Goal: Information Seeking & Learning: Learn about a topic

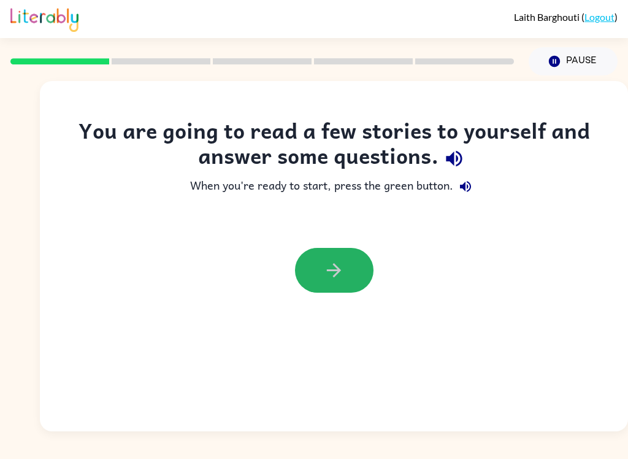
click at [336, 274] on icon "button" at bounding box center [334, 270] width 14 height 14
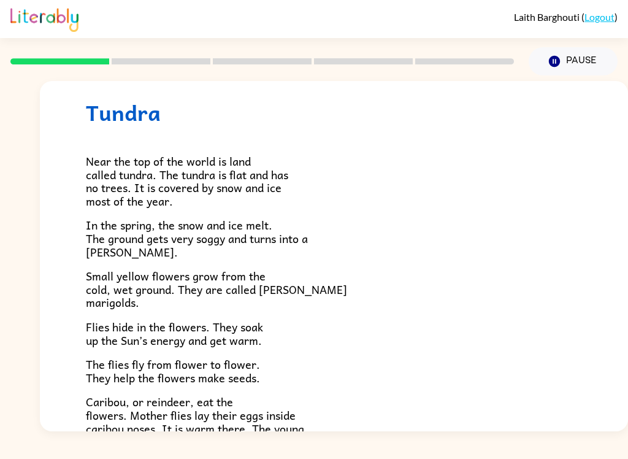
scroll to position [25, 0]
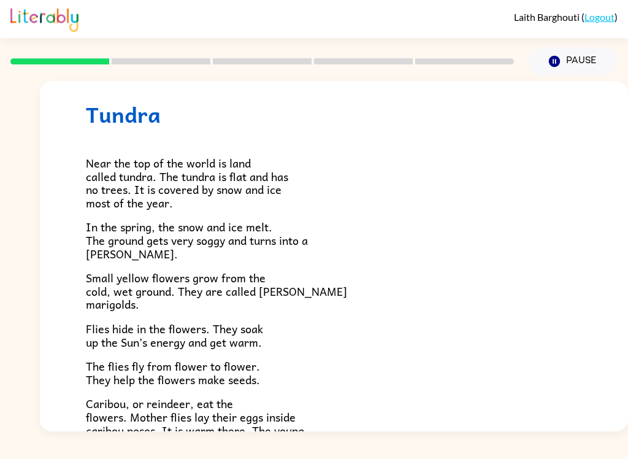
click at [366, 345] on div "Near the top of the world is land called tundra. The tundra is flat and has no …" at bounding box center [334, 333] width 496 height 412
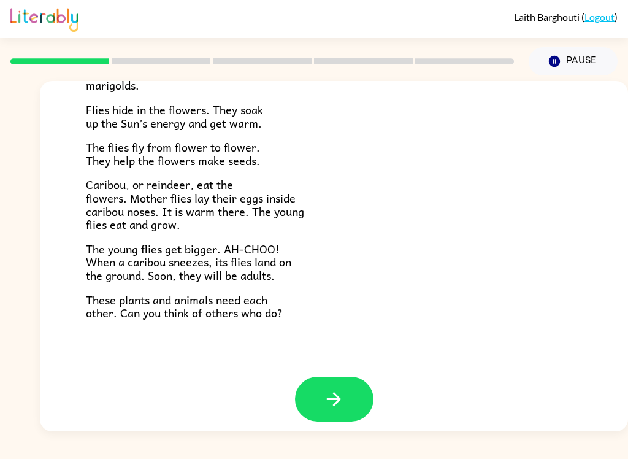
scroll to position [243, 0]
click at [338, 394] on icon "button" at bounding box center [334, 400] width 14 height 14
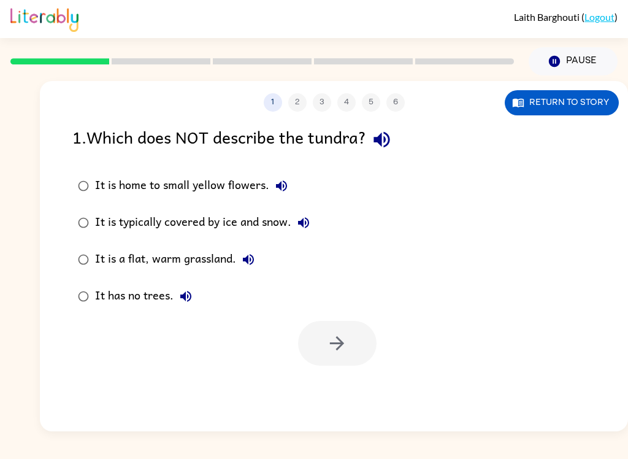
scroll to position [0, 0]
click at [138, 283] on label "It has no trees." at bounding box center [194, 296] width 256 height 37
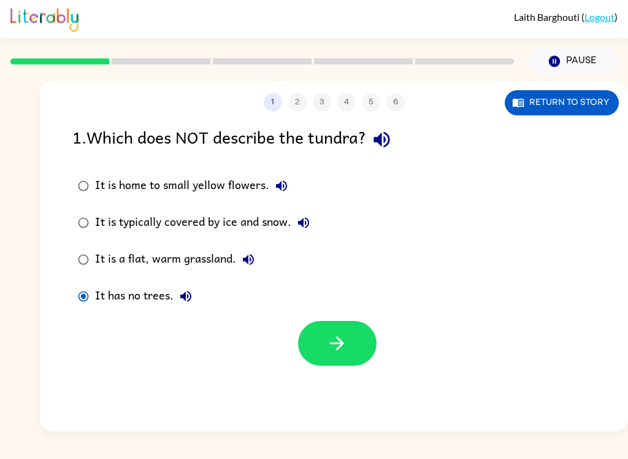
click at [136, 301] on div "It has no trees." at bounding box center [146, 296] width 103 height 25
click at [320, 359] on button "button" at bounding box center [337, 343] width 79 height 45
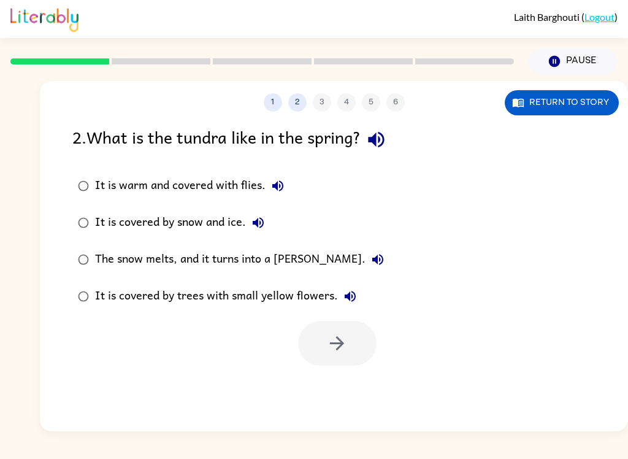
click at [256, 265] on div "The snow melts, and it turns into a [PERSON_NAME]." at bounding box center [242, 259] width 295 height 25
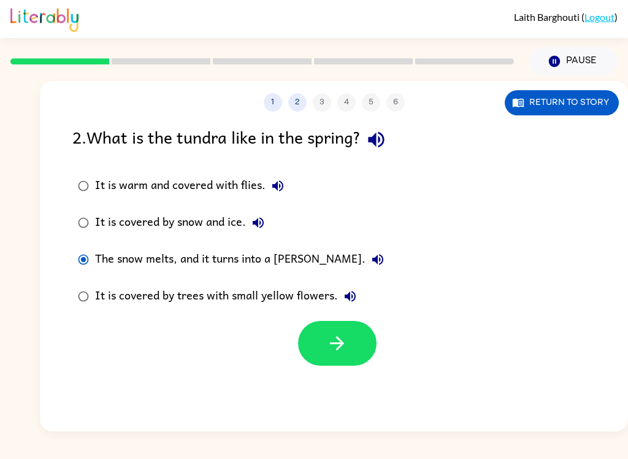
click at [280, 243] on label "The snow melts, and it turns into a [PERSON_NAME]." at bounding box center [231, 259] width 331 height 37
click at [324, 343] on button "button" at bounding box center [337, 343] width 79 height 45
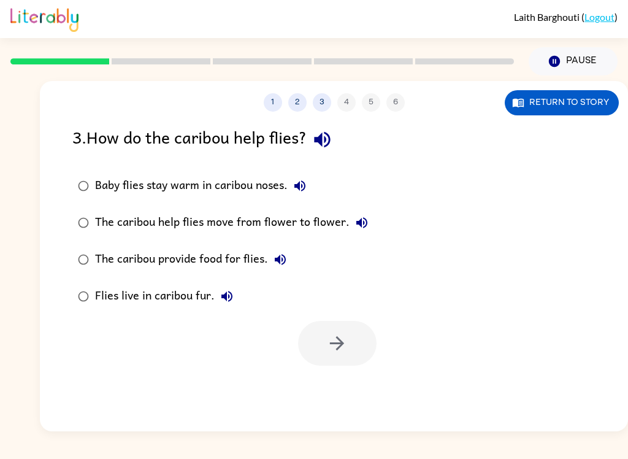
click at [118, 198] on div "Baby flies stay warm in caribou noses." at bounding box center [203, 186] width 217 height 25
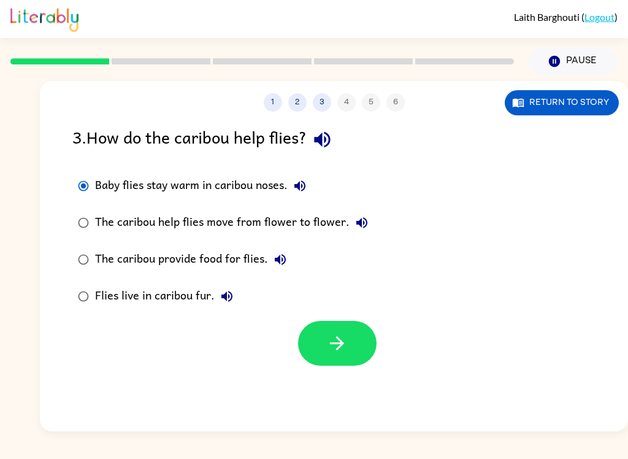
click at [171, 203] on label "Baby flies stay warm in caribou noses." at bounding box center [223, 185] width 315 height 37
click at [345, 366] on button "button" at bounding box center [337, 343] width 79 height 45
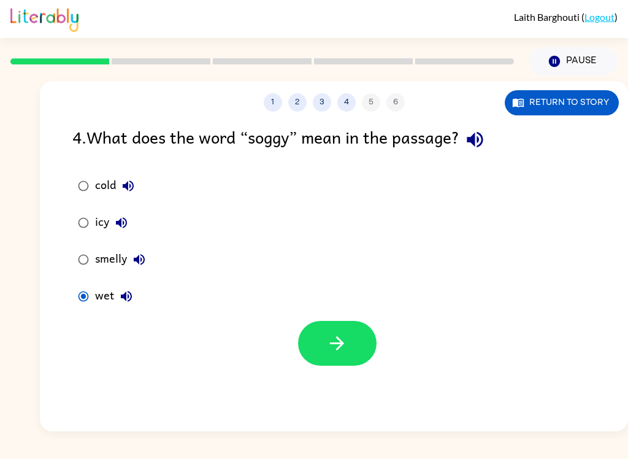
click at [325, 342] on button "button" at bounding box center [337, 343] width 79 height 45
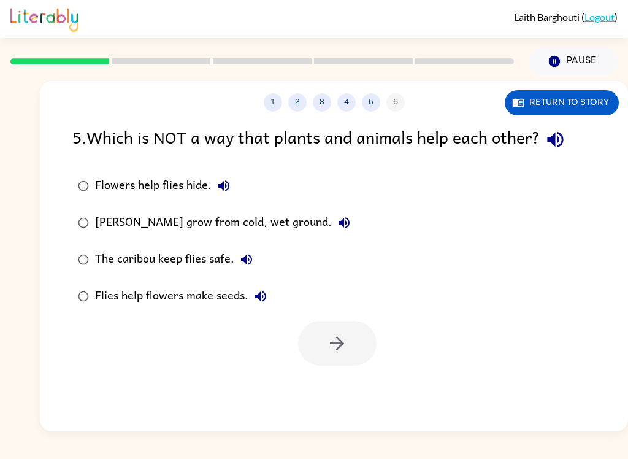
click at [223, 218] on div "[PERSON_NAME] grow from cold, wet ground." at bounding box center [225, 222] width 261 height 25
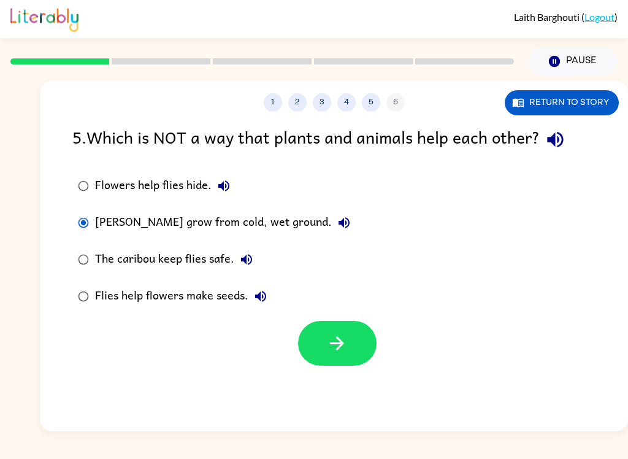
click at [288, 227] on div "[PERSON_NAME] grow from cold, wet ground." at bounding box center [225, 222] width 261 height 25
click at [334, 358] on button "button" at bounding box center [337, 343] width 79 height 45
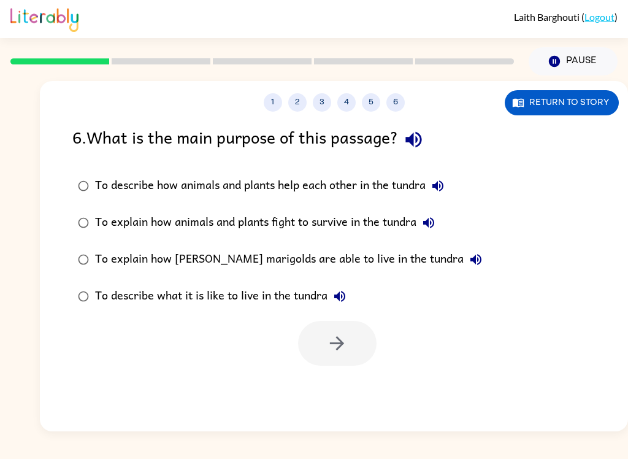
click at [187, 256] on div "To explain how [PERSON_NAME] marigolds are able to live in the tundra" at bounding box center [291, 259] width 393 height 25
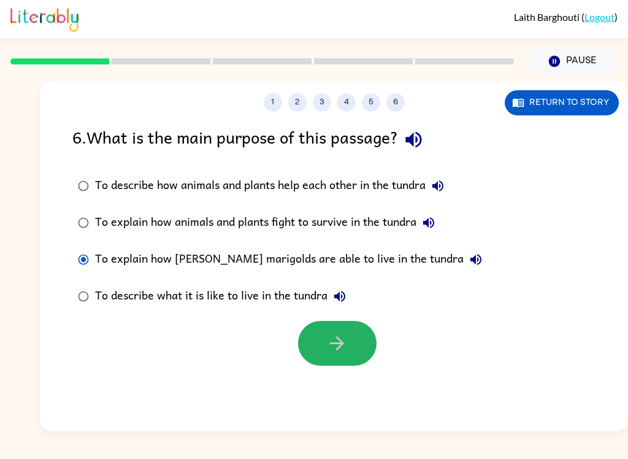
click at [342, 348] on icon "button" at bounding box center [336, 342] width 21 height 21
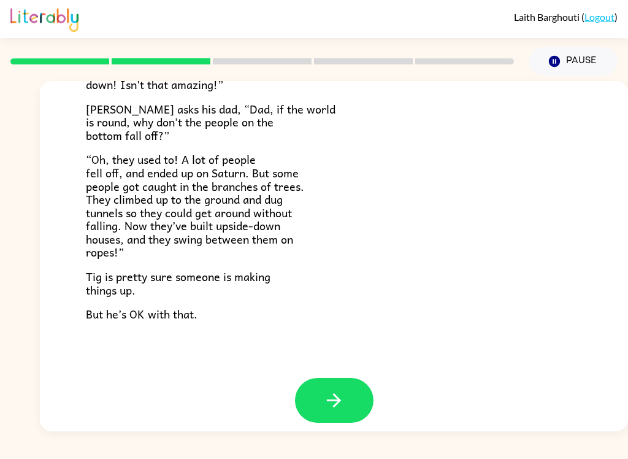
scroll to position [345, 0]
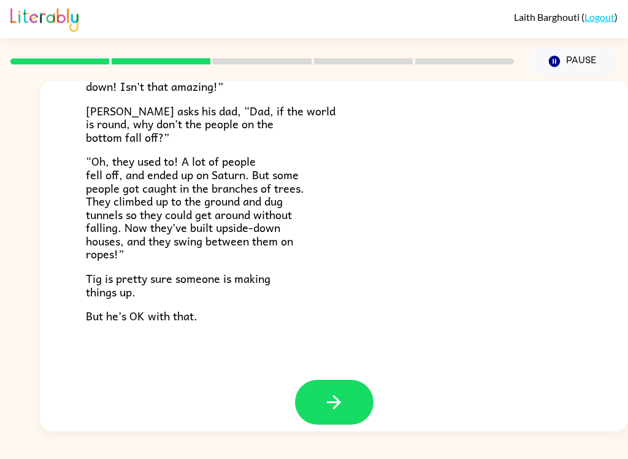
click at [326, 380] on button "button" at bounding box center [334, 402] width 79 height 45
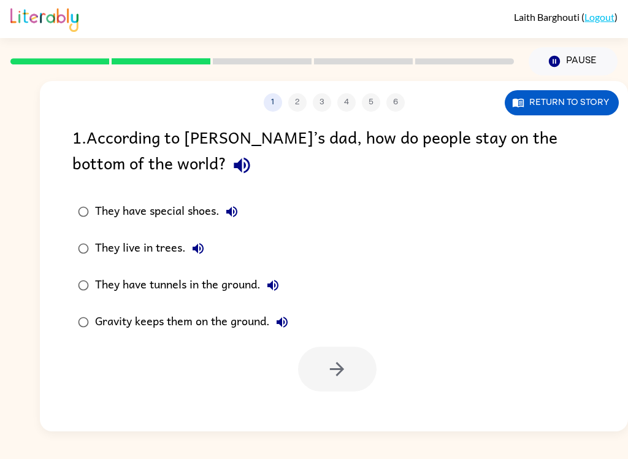
scroll to position [0, 0]
click at [231, 334] on div "Gravity keeps them on the ground." at bounding box center [194, 322] width 199 height 25
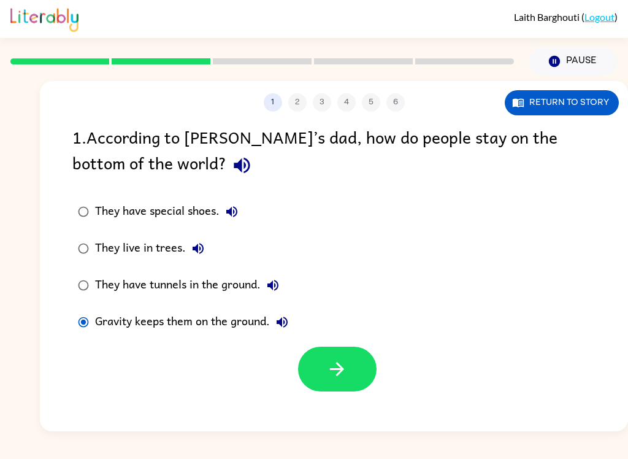
click at [258, 340] on label "Gravity keeps them on the ground." at bounding box center [183, 322] width 235 height 37
click at [344, 380] on icon "button" at bounding box center [336, 368] width 21 height 21
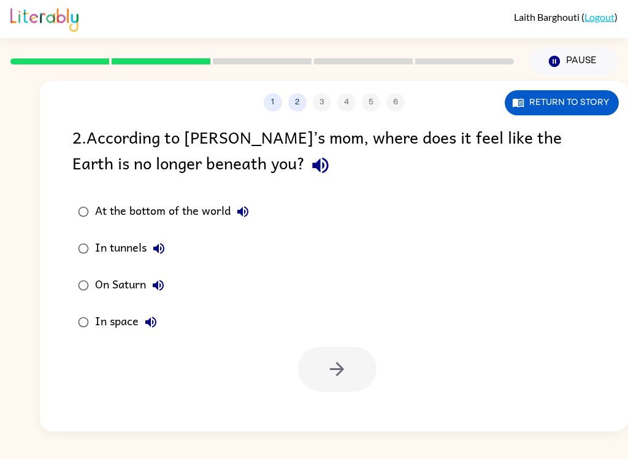
click at [209, 200] on label "At the bottom of the world" at bounding box center [164, 211] width 196 height 37
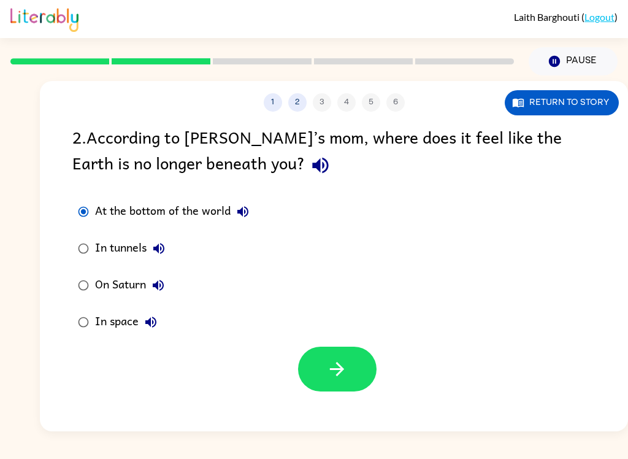
click at [221, 224] on div "At the bottom of the world" at bounding box center [175, 211] width 160 height 25
click at [204, 220] on div "At the bottom of the world" at bounding box center [175, 211] width 160 height 25
click at [164, 256] on icon "button" at bounding box center [158, 248] width 15 height 15
click at [103, 271] on label "On Saturn" at bounding box center [164, 285] width 196 height 37
click at [115, 243] on div "In tunnels" at bounding box center [133, 248] width 76 height 25
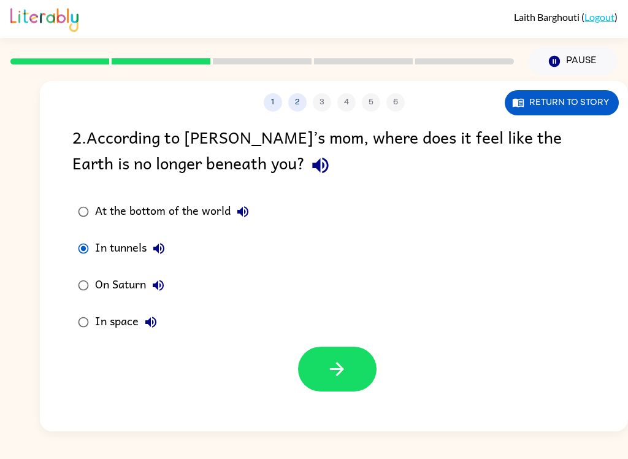
click at [356, 383] on button "button" at bounding box center [337, 369] width 79 height 45
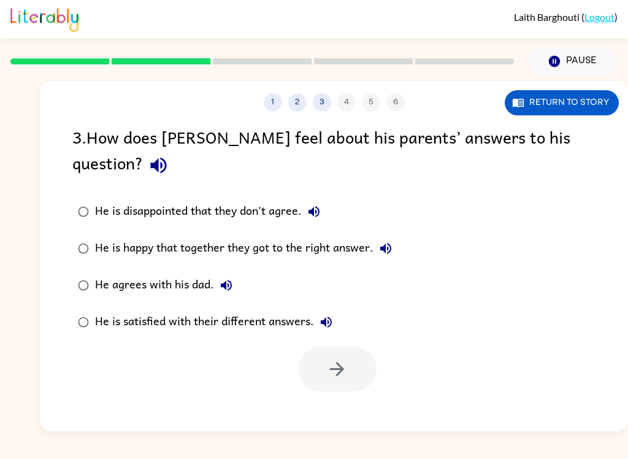
click at [223, 278] on icon "button" at bounding box center [226, 285] width 15 height 15
click at [191, 267] on label "He agrees with his dad." at bounding box center [235, 285] width 339 height 37
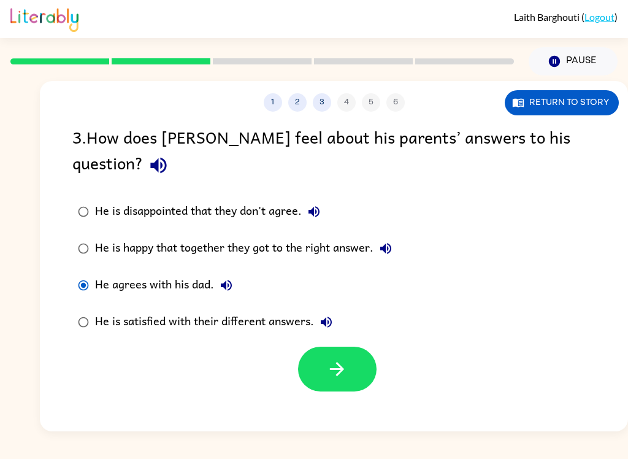
click at [174, 276] on label "He agrees with his dad." at bounding box center [235, 285] width 339 height 37
click at [347, 358] on button "button" at bounding box center [337, 369] width 79 height 45
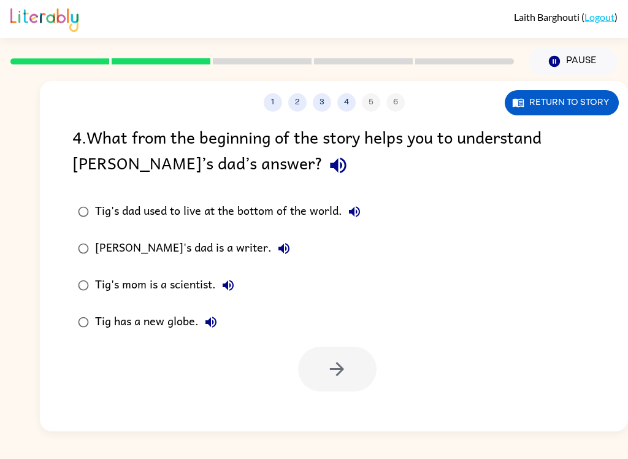
click at [189, 302] on label "Tig's mom is a scientist." at bounding box center [219, 285] width 307 height 37
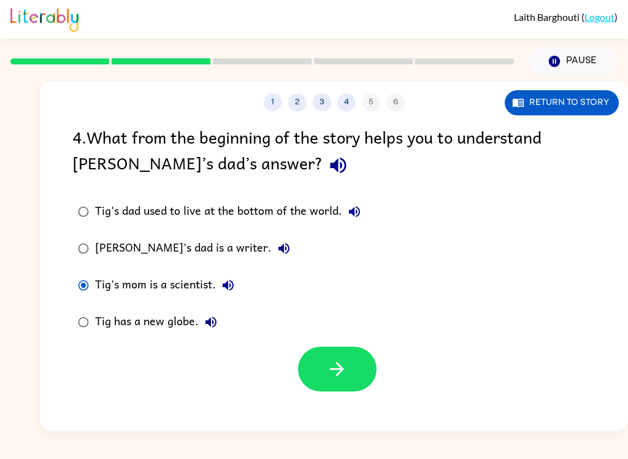
click at [203, 293] on div "Tig's mom is a scientist." at bounding box center [167, 285] width 145 height 25
click at [175, 291] on div "Tig's mom is a scientist." at bounding box center [167, 285] width 145 height 25
click at [113, 285] on div "Tig's mom is a scientist." at bounding box center [167, 285] width 145 height 25
click at [345, 375] on icon "button" at bounding box center [336, 368] width 21 height 21
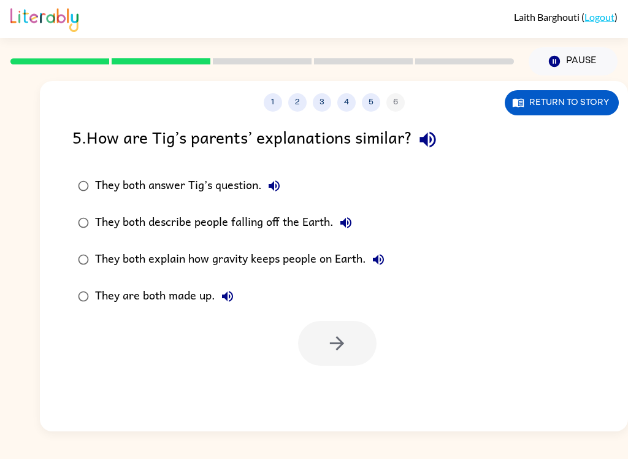
click at [239, 188] on div "They both answer Tig’s question." at bounding box center [190, 186] width 191 height 25
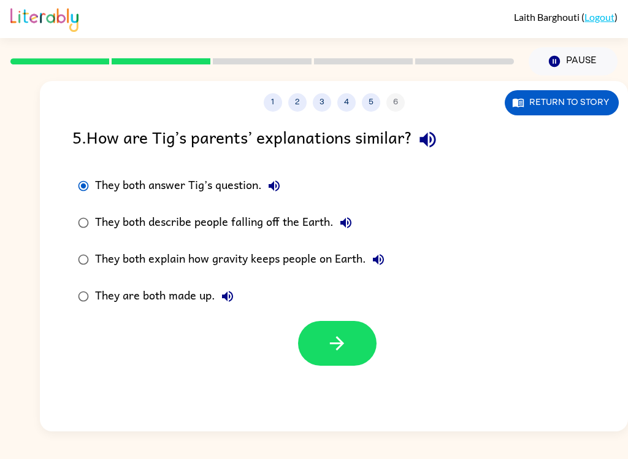
click at [344, 345] on icon "button" at bounding box center [336, 342] width 21 height 21
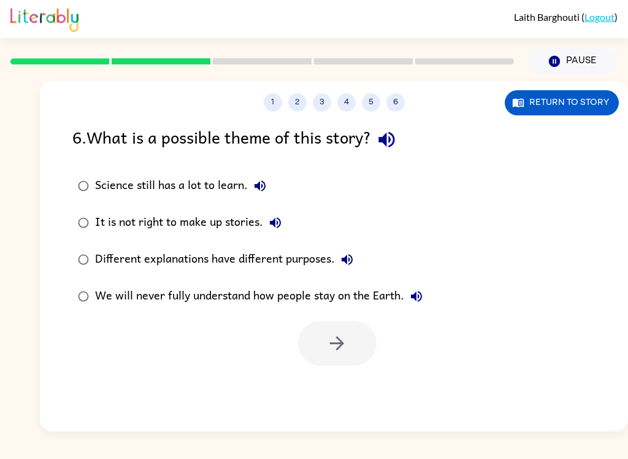
click at [190, 222] on div "It is not right to make up stories." at bounding box center [191, 222] width 193 height 25
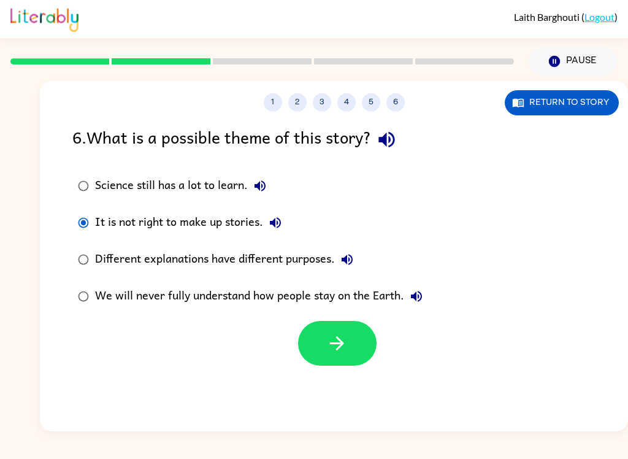
click at [247, 175] on div "Science still has a lot to learn." at bounding box center [183, 186] width 177 height 25
click at [329, 361] on button "button" at bounding box center [337, 343] width 79 height 45
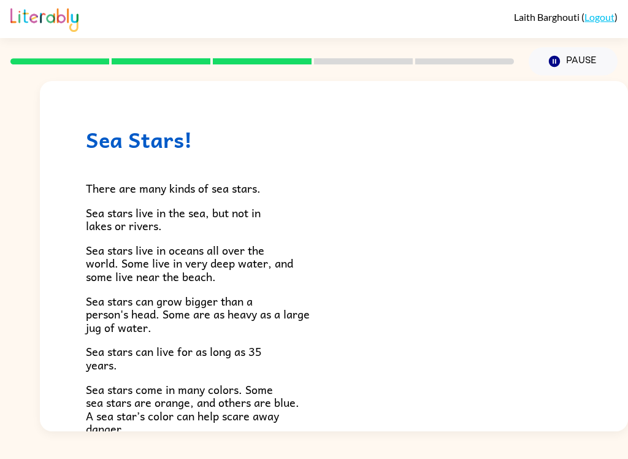
click at [405, 9] on div "[PERSON_NAME] ( Logout )" at bounding box center [313, 19] width 607 height 38
click at [171, 1] on div "[PERSON_NAME] ( Logout )" at bounding box center [313, 19] width 607 height 38
click at [611, 448] on div "[PERSON_NAME] ( Logout ) Pause Pause Sea Stars! There are many kinds of sea sta…" at bounding box center [314, 229] width 628 height 459
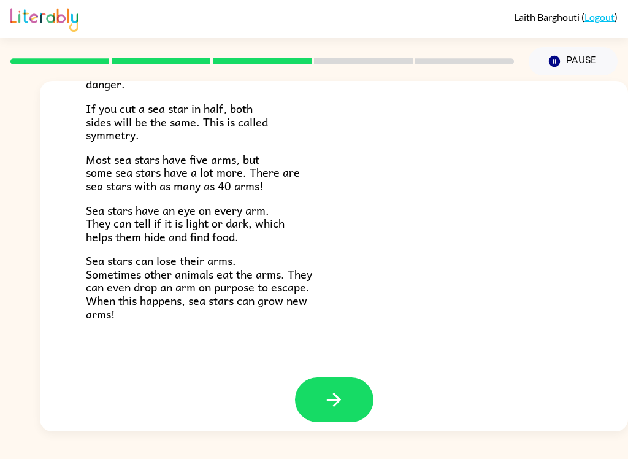
scroll to position [343, 0]
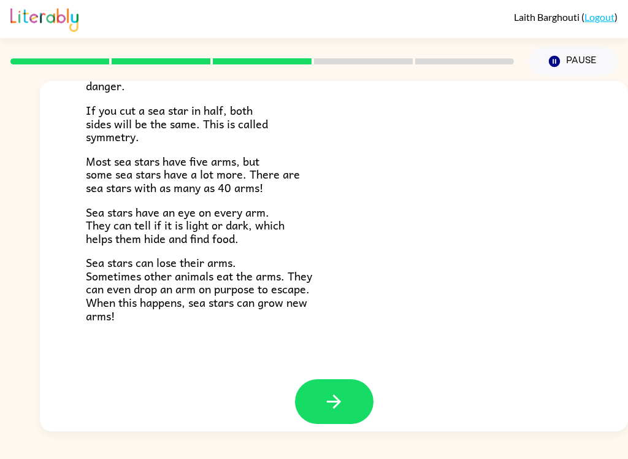
click at [321, 379] on button "button" at bounding box center [334, 401] width 79 height 45
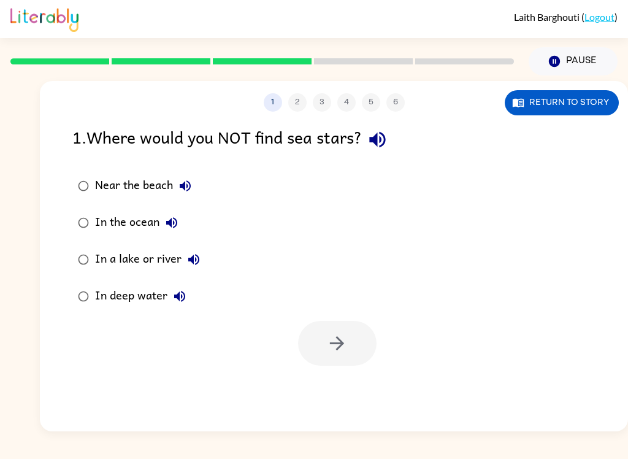
click at [469, 336] on div "1 2 3 4 5 6 Return to story 1 . Where would you NOT find sea stars? Near the be…" at bounding box center [334, 256] width 588 height 350
click at [448, 361] on div "1 2 3 4 5 6 Return to story 1 . Where would you NOT find sea stars? Near the be…" at bounding box center [334, 256] width 588 height 350
click at [447, 361] on div "1 2 3 4 5 6 Return to story 1 . Where would you NOT find sea stars? Near the be…" at bounding box center [334, 256] width 588 height 350
click at [170, 229] on div "1 2 3 4 5 6 Return to story 1 . Where would you NOT find sea stars? Near the be…" at bounding box center [334, 256] width 588 height 350
click at [223, 248] on div "1 2 3 4 5 6 Return to story 1 . Where would you NOT find sea stars? Near the be…" at bounding box center [334, 256] width 588 height 350
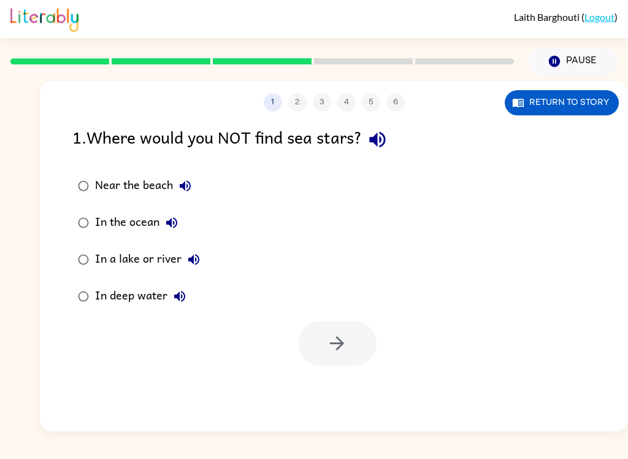
click at [560, 61] on icon "Pause" at bounding box center [554, 61] width 13 height 13
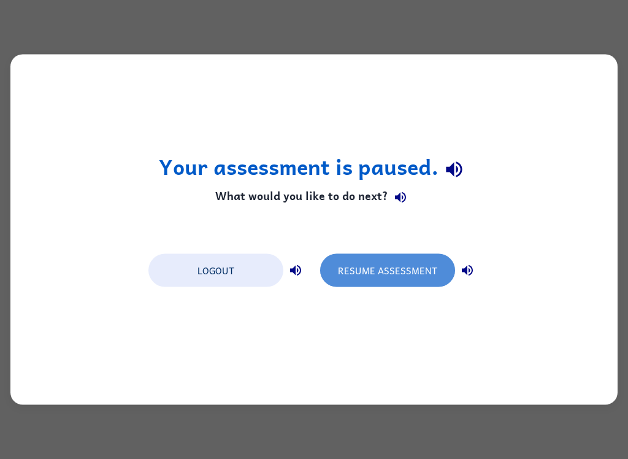
click at [390, 273] on button "Resume Assessment" at bounding box center [387, 270] width 135 height 33
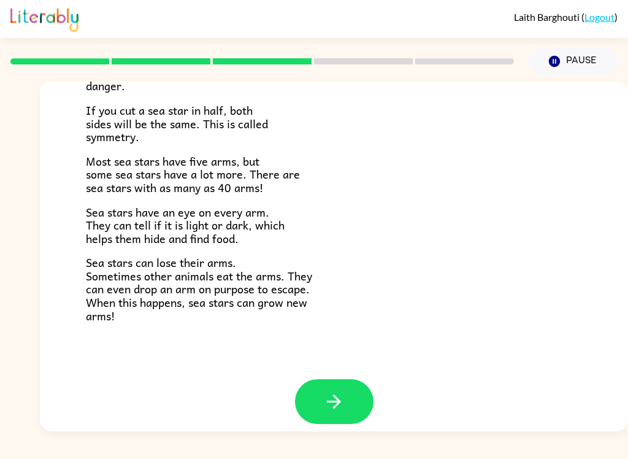
click at [333, 391] on icon "button" at bounding box center [333, 401] width 21 height 21
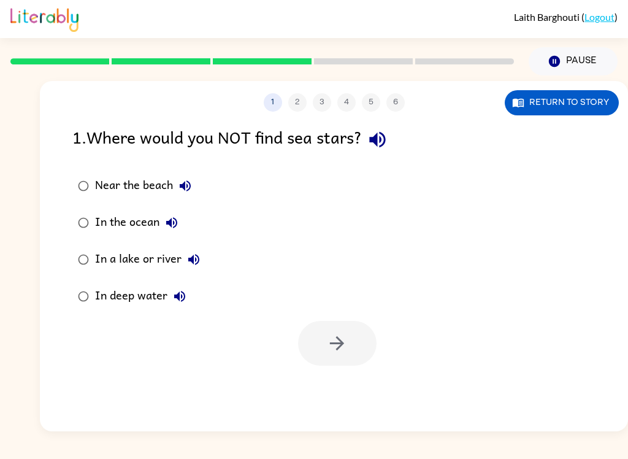
click at [134, 257] on div "In a lake or river" at bounding box center [150, 259] width 111 height 25
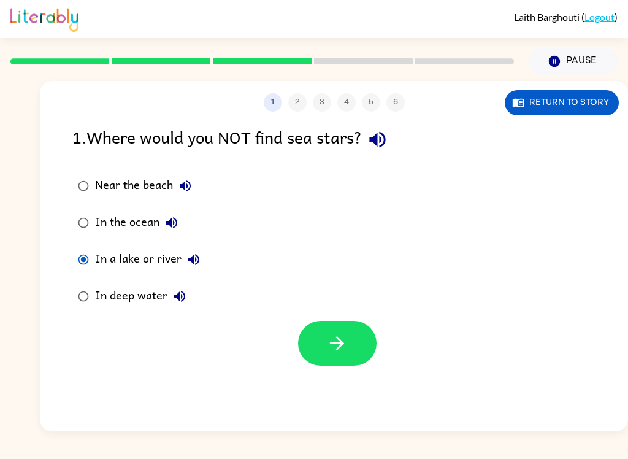
click at [331, 365] on button "button" at bounding box center [337, 343] width 79 height 45
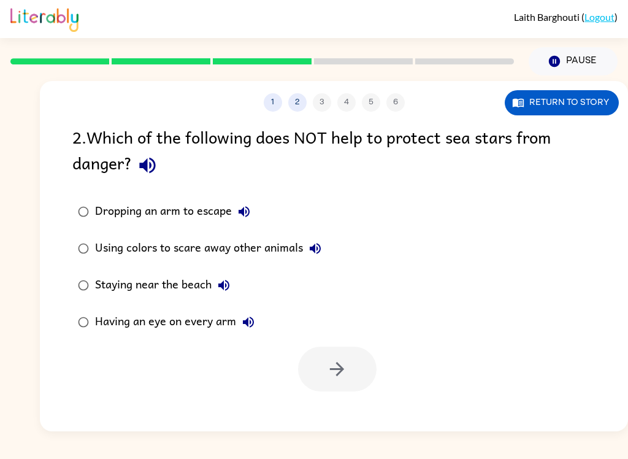
click at [228, 252] on div "Using colors to scare away other animals" at bounding box center [211, 248] width 232 height 25
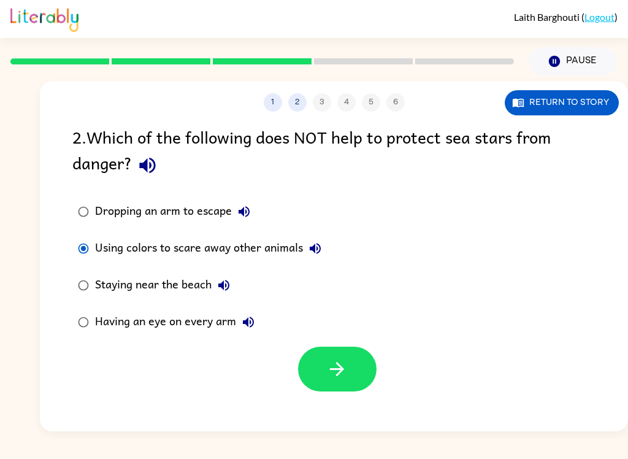
click at [337, 380] on icon "button" at bounding box center [336, 368] width 21 height 21
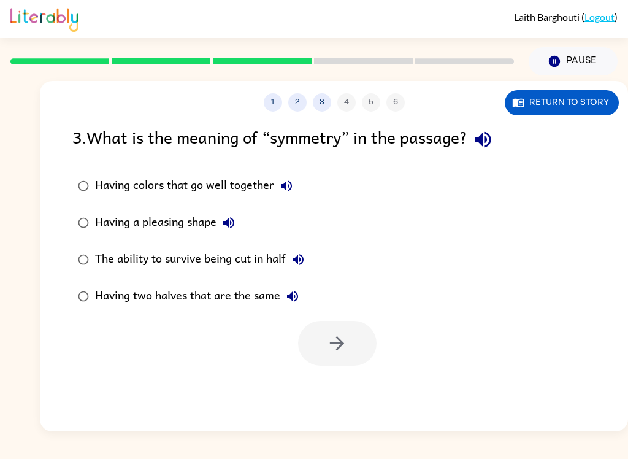
click at [164, 258] on div "The ability to survive being cut in half" at bounding box center [202, 259] width 215 height 25
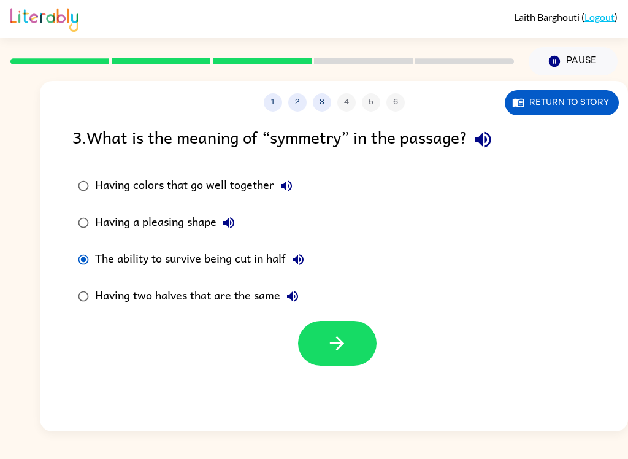
click at [329, 355] on button "button" at bounding box center [337, 343] width 79 height 45
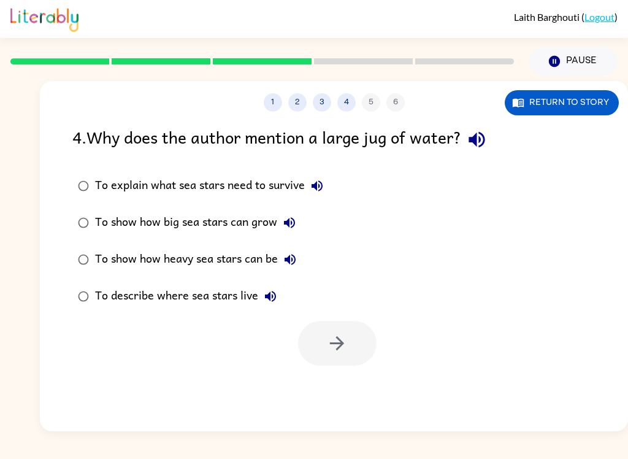
click at [226, 278] on label "To describe where sea stars live" at bounding box center [201, 296] width 270 height 37
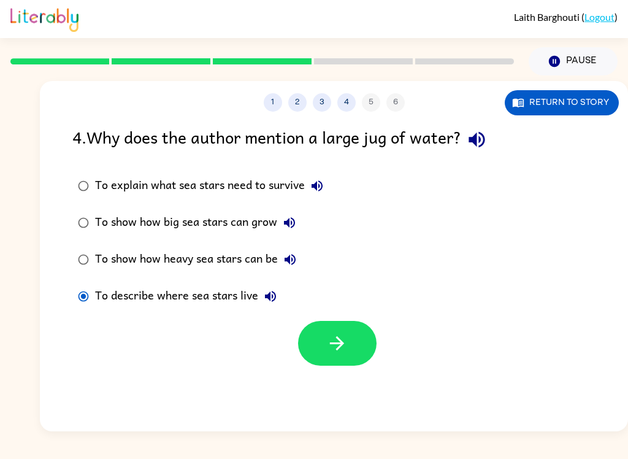
click at [316, 341] on button "button" at bounding box center [337, 343] width 79 height 45
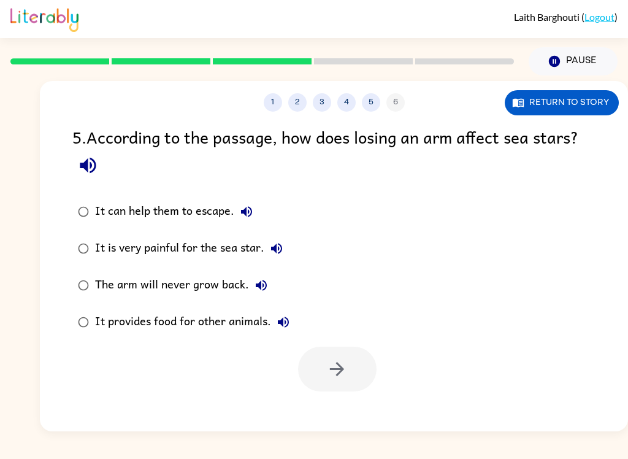
click at [142, 249] on div "It is very painful for the sea star." at bounding box center [192, 248] width 194 height 25
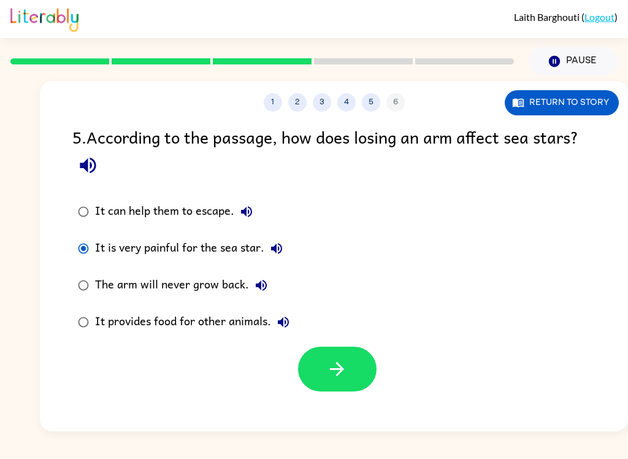
click at [123, 214] on div "It can help them to escape." at bounding box center [177, 211] width 164 height 25
click at [342, 383] on button "button" at bounding box center [337, 369] width 79 height 45
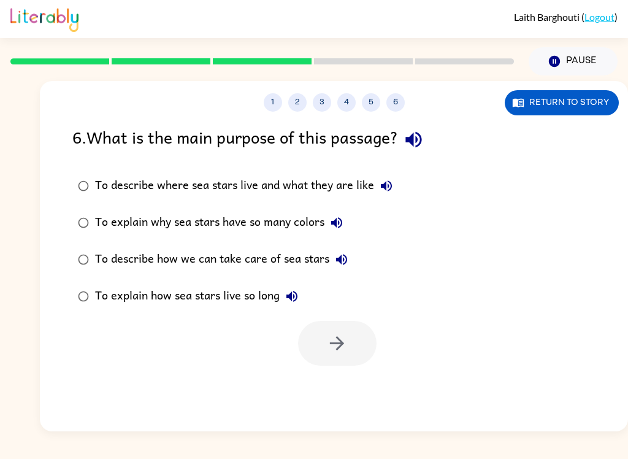
click at [209, 308] on div "To explain how sea stars live so long" at bounding box center [199, 296] width 209 height 25
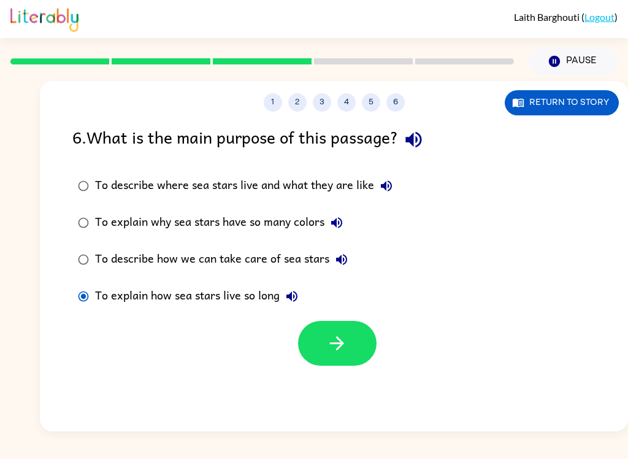
click at [349, 358] on button "button" at bounding box center [337, 343] width 79 height 45
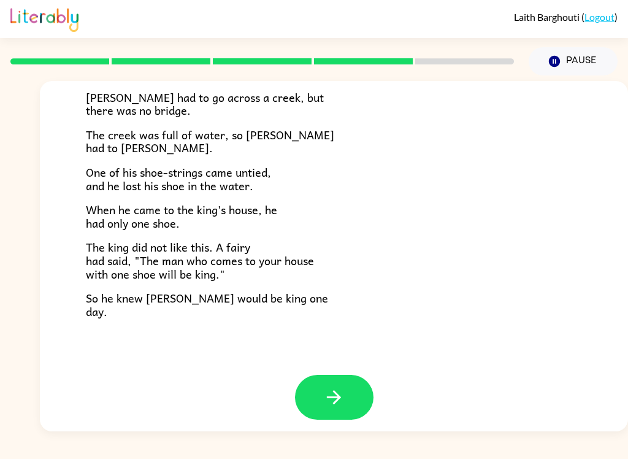
scroll to position [203, 0]
click at [320, 390] on button "button" at bounding box center [334, 397] width 79 height 45
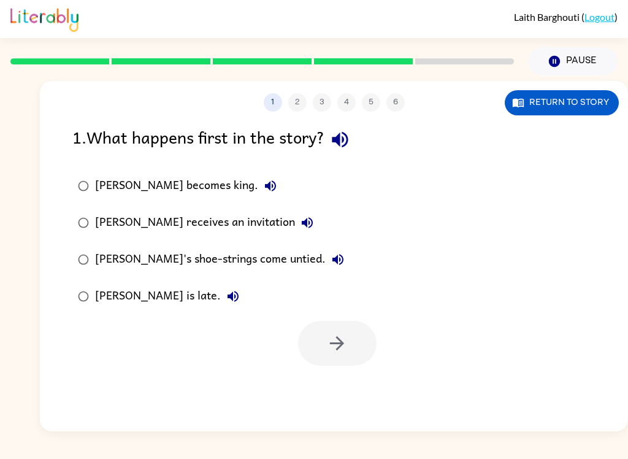
scroll to position [0, 0]
click at [119, 269] on div "[PERSON_NAME]'s shoe-strings come untied." at bounding box center [222, 259] width 255 height 25
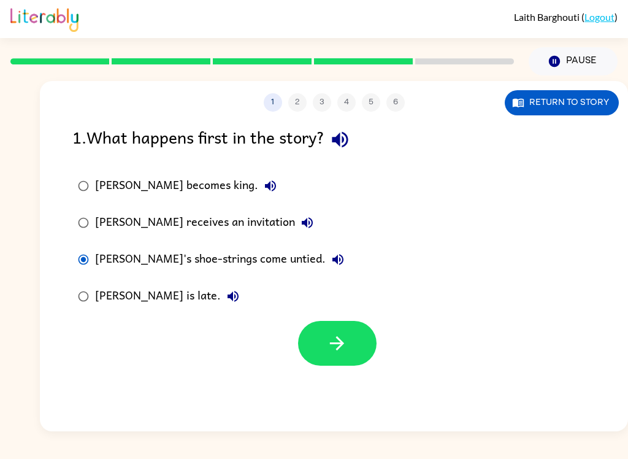
click at [332, 342] on icon "button" at bounding box center [336, 342] width 21 height 21
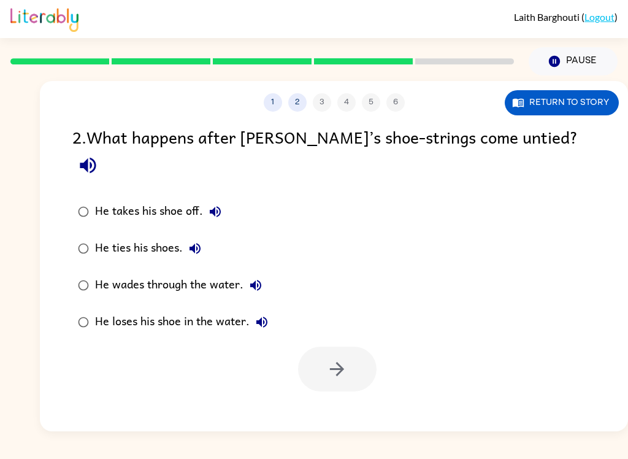
click at [199, 310] on div "He loses his shoe in the water." at bounding box center [184, 322] width 179 height 25
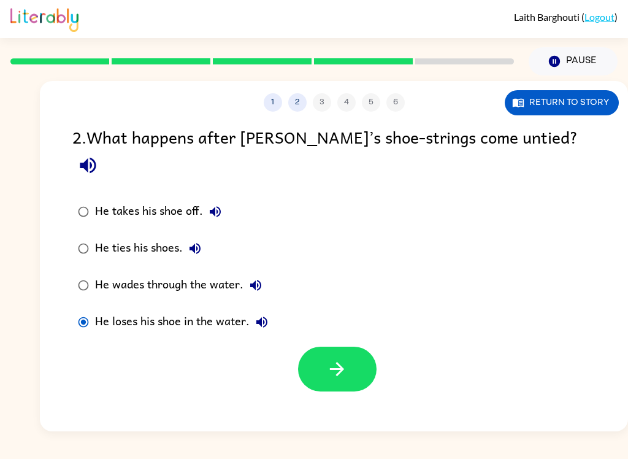
click at [336, 358] on icon "button" at bounding box center [336, 368] width 21 height 21
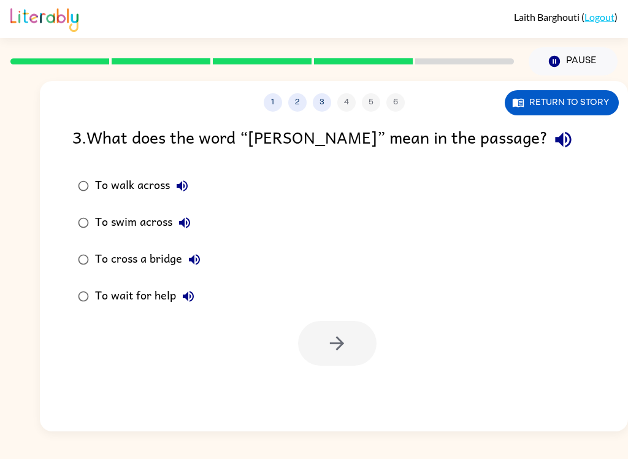
click at [158, 200] on label "To walk across" at bounding box center [139, 185] width 147 height 37
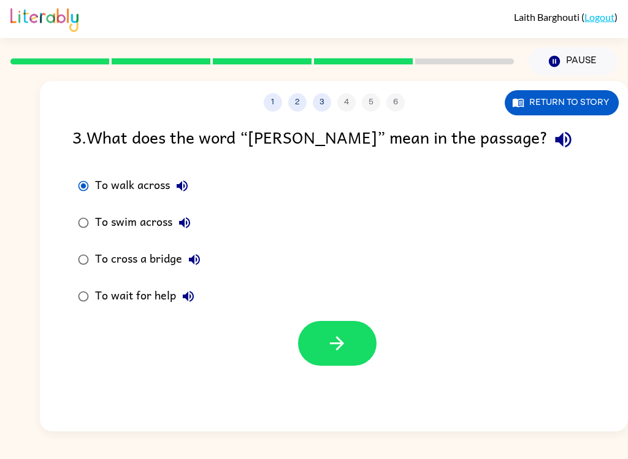
click at [141, 193] on div "To walk across" at bounding box center [144, 186] width 99 height 25
click at [373, 354] on button "button" at bounding box center [337, 343] width 79 height 45
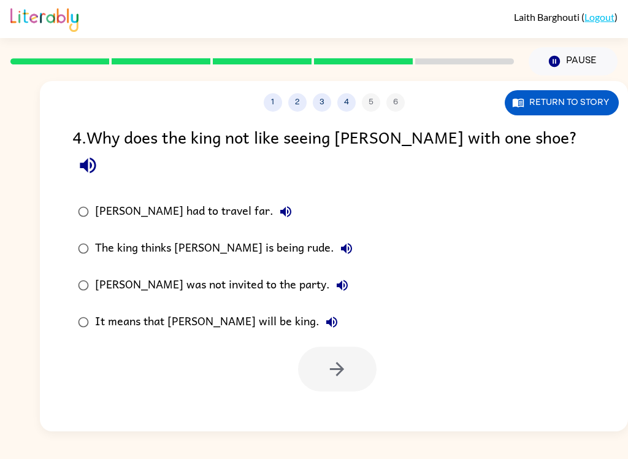
click at [174, 311] on label "It means that [PERSON_NAME] will be king." at bounding box center [215, 322] width 299 height 37
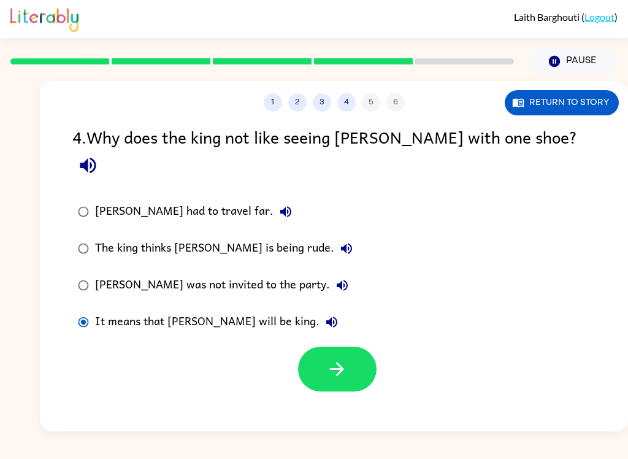
click at [340, 366] on button "button" at bounding box center [337, 369] width 79 height 45
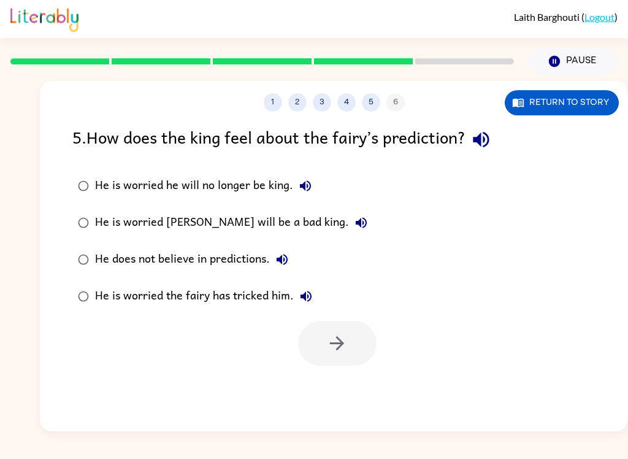
click at [245, 308] on div "He is worried the fairy has tricked him." at bounding box center [206, 296] width 223 height 25
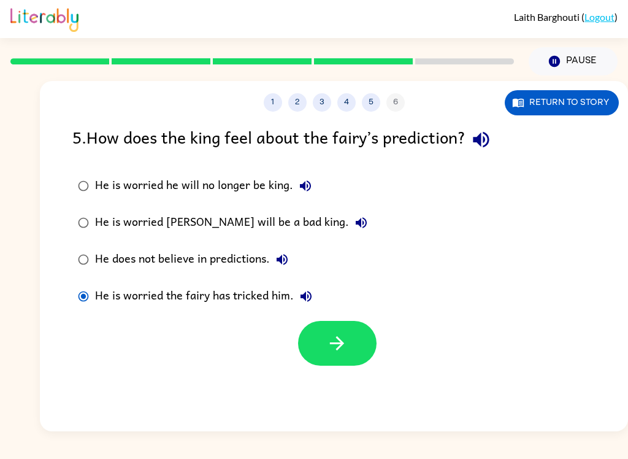
click at [342, 343] on icon "button" at bounding box center [337, 343] width 14 height 14
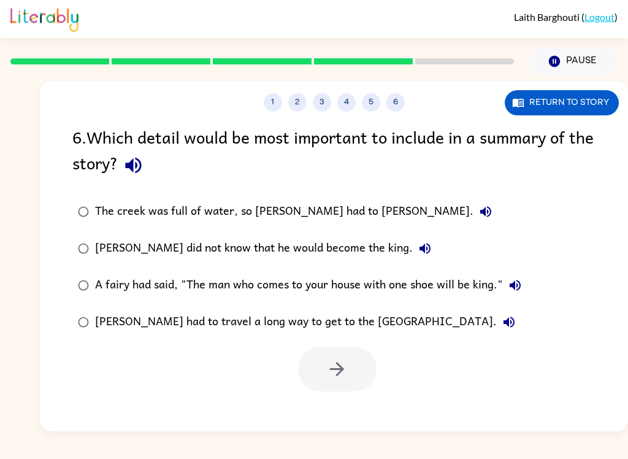
click at [310, 220] on div "The creek was full of water, so [PERSON_NAME] had to [PERSON_NAME]." at bounding box center [296, 211] width 403 height 25
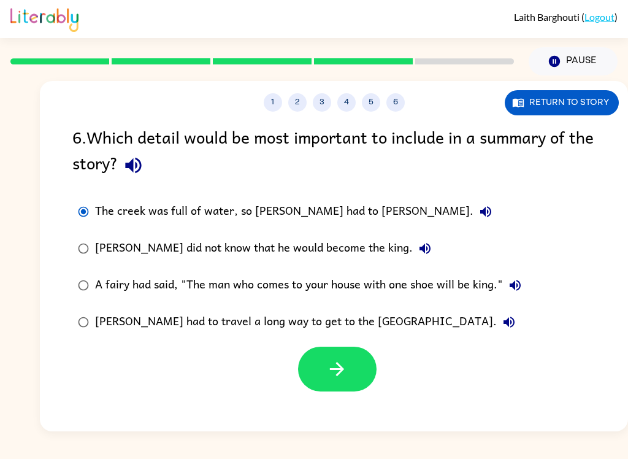
click at [243, 262] on label "[PERSON_NAME] did not know that he would become the king." at bounding box center [300, 248] width 468 height 37
click at [268, 261] on div "[PERSON_NAME] did not know that he would become the king." at bounding box center [266, 248] width 342 height 25
click at [330, 378] on icon "button" at bounding box center [336, 368] width 21 height 21
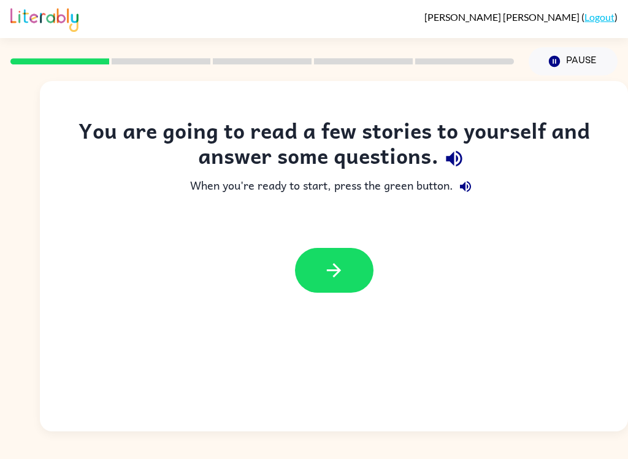
click at [348, 274] on button "button" at bounding box center [334, 270] width 79 height 45
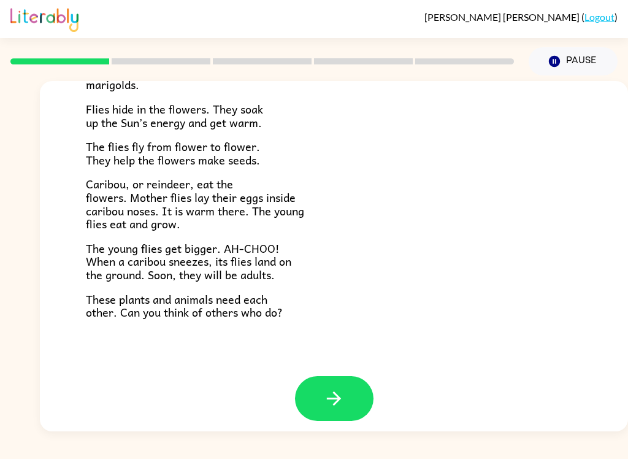
scroll to position [243, 0]
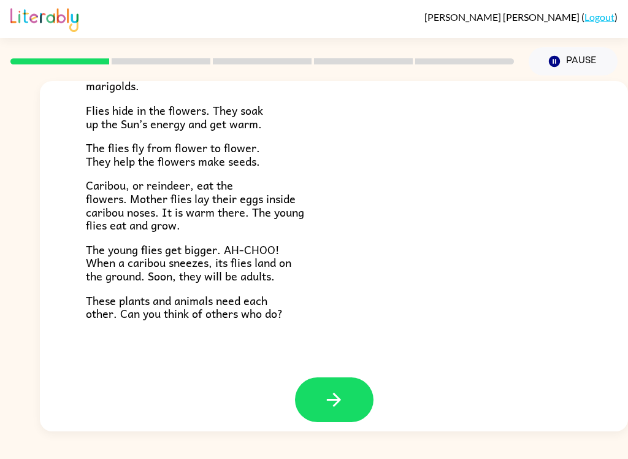
click at [327, 411] on button "button" at bounding box center [334, 399] width 79 height 45
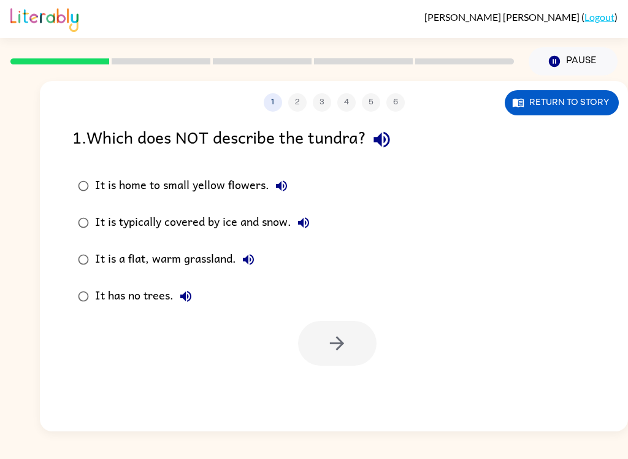
scroll to position [0, 0]
click at [389, 136] on icon "button" at bounding box center [382, 140] width 16 height 16
click at [304, 220] on icon "button" at bounding box center [303, 222] width 11 height 11
click at [255, 258] on icon "button" at bounding box center [248, 259] width 15 height 15
click at [184, 308] on button "It has no trees." at bounding box center [186, 296] width 25 height 25
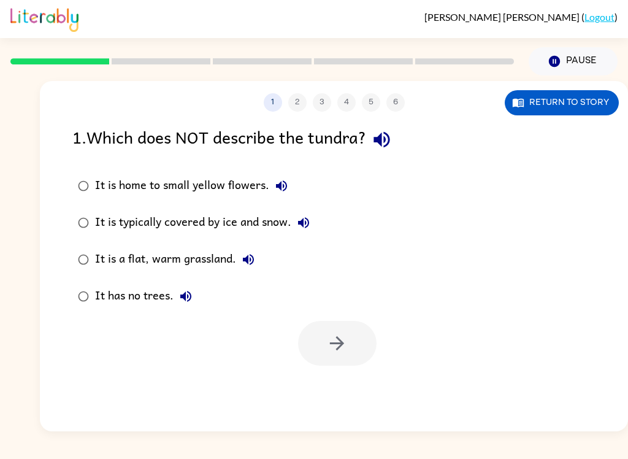
click at [321, 220] on label "It is typically covered by ice and snow." at bounding box center [194, 222] width 256 height 37
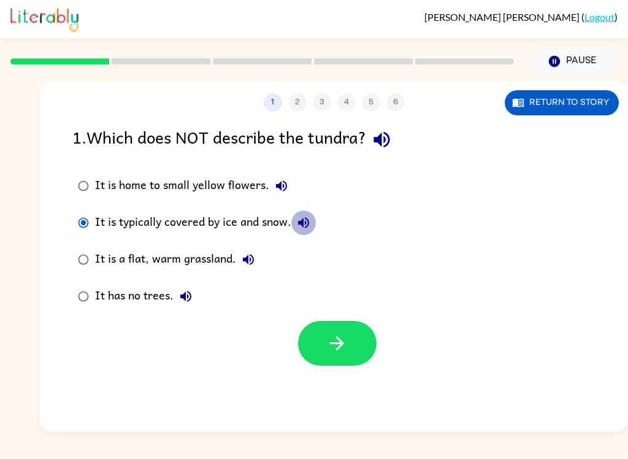
click at [310, 230] on icon "button" at bounding box center [303, 222] width 15 height 15
click at [345, 351] on icon "button" at bounding box center [336, 342] width 21 height 21
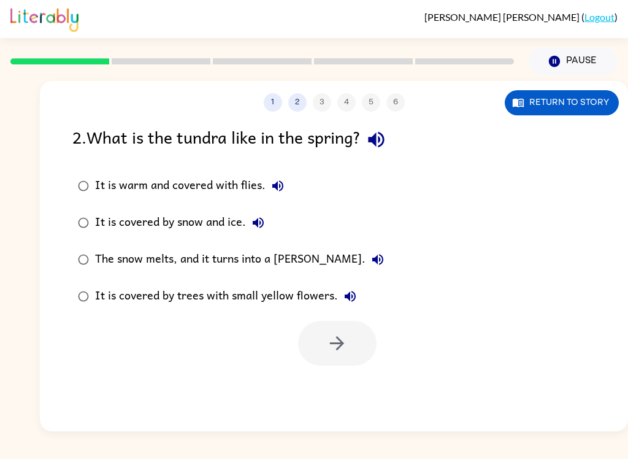
click at [267, 193] on button "It is warm and covered with flies." at bounding box center [278, 186] width 25 height 25
click at [392, 145] on button "button" at bounding box center [376, 139] width 31 height 31
click at [387, 139] on icon "button" at bounding box center [376, 139] width 21 height 21
click at [382, 139] on icon "button" at bounding box center [376, 139] width 21 height 21
click at [392, 144] on button "button" at bounding box center [376, 139] width 31 height 31
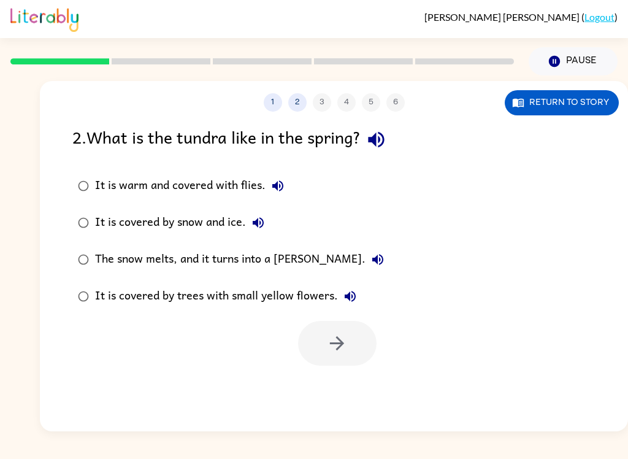
click at [284, 187] on icon "button" at bounding box center [277, 185] width 15 height 15
click at [277, 177] on button "It is warm and covered with flies." at bounding box center [278, 186] width 25 height 25
click at [267, 220] on button "It is covered by snow and ice." at bounding box center [258, 222] width 25 height 25
click at [366, 267] on button "The snow melts, and it turns into a [PERSON_NAME]." at bounding box center [378, 259] width 25 height 25
click at [360, 299] on button "It is covered by trees with small yellow flowers." at bounding box center [350, 296] width 25 height 25
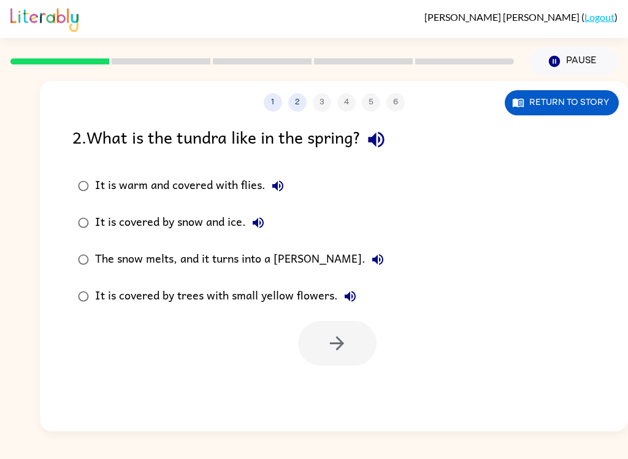
click at [353, 302] on icon "button" at bounding box center [350, 296] width 15 height 15
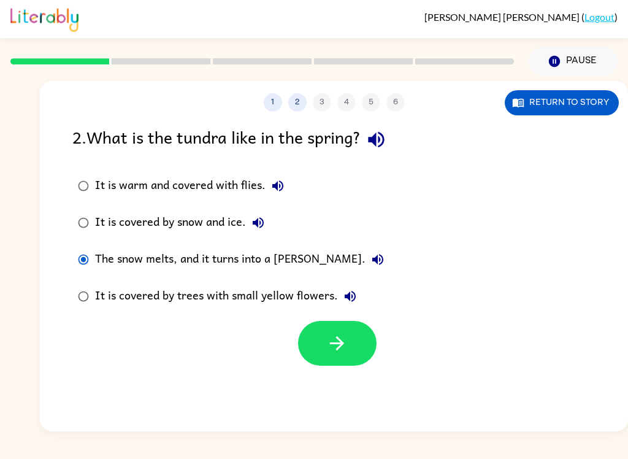
click at [337, 353] on icon "button" at bounding box center [336, 342] width 21 height 21
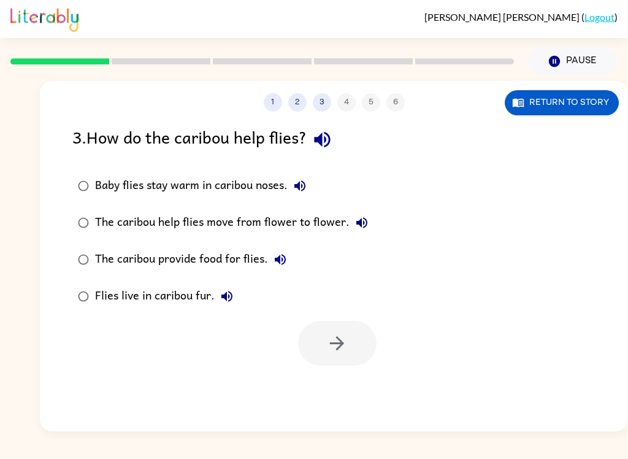
click at [315, 141] on button "button" at bounding box center [322, 139] width 31 height 31
click at [298, 189] on icon "button" at bounding box center [300, 185] width 15 height 15
click at [368, 218] on button "The caribou help flies move from flower to flower." at bounding box center [362, 222] width 25 height 25
click at [286, 251] on button "The caribou provide food for flies." at bounding box center [280, 259] width 25 height 25
click at [282, 266] on icon "button" at bounding box center [280, 259] width 15 height 15
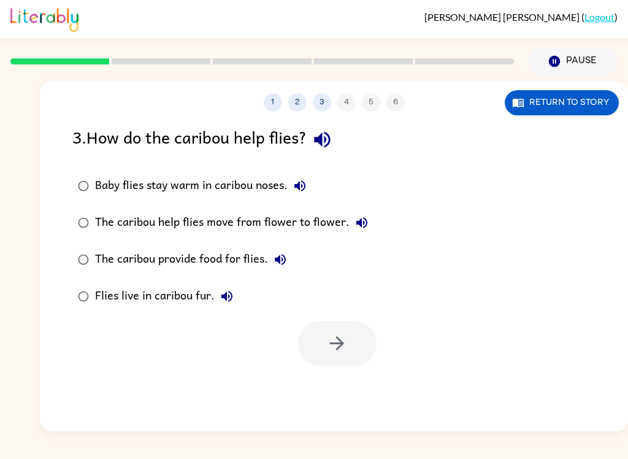
click at [287, 265] on icon "button" at bounding box center [280, 259] width 15 height 15
click at [234, 298] on button "Flies live in caribou fur." at bounding box center [227, 296] width 25 height 25
click at [377, 218] on label "The caribou help flies move from flower to flower." at bounding box center [223, 222] width 315 height 37
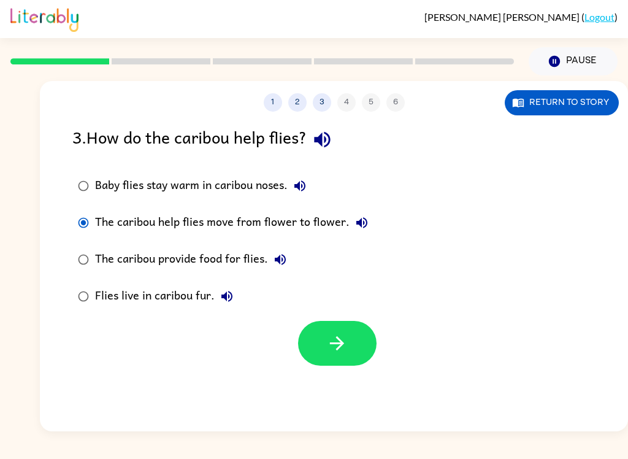
click at [326, 361] on button "button" at bounding box center [337, 343] width 79 height 45
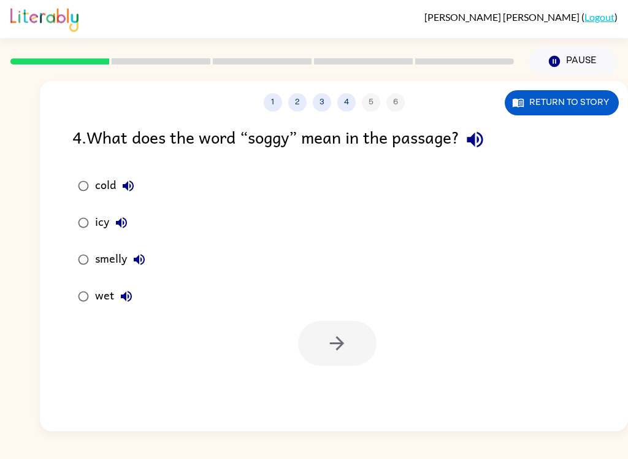
click at [479, 145] on icon "button" at bounding box center [475, 140] width 16 height 16
click at [491, 140] on button "button" at bounding box center [474, 139] width 31 height 31
click at [477, 142] on icon "button" at bounding box center [475, 140] width 16 height 16
click at [483, 144] on icon "button" at bounding box center [475, 140] width 16 height 16
click at [491, 146] on button "button" at bounding box center [474, 139] width 31 height 31
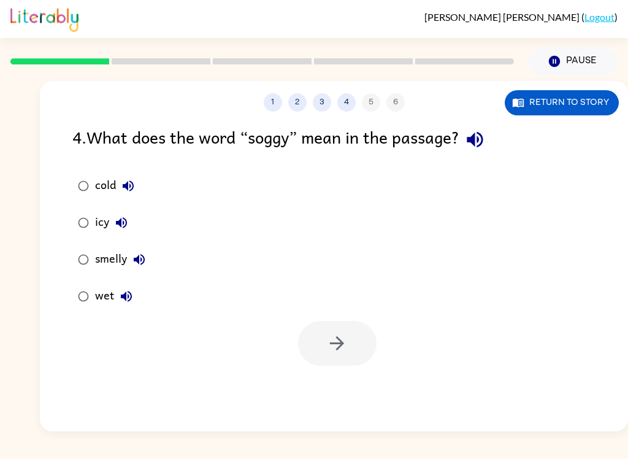
click at [483, 141] on icon "button" at bounding box center [475, 140] width 16 height 16
click at [483, 140] on icon "button" at bounding box center [475, 140] width 16 height 16
click at [486, 141] on icon "button" at bounding box center [474, 139] width 21 height 21
click at [130, 185] on icon "button" at bounding box center [128, 185] width 11 height 11
click at [122, 223] on icon "button" at bounding box center [121, 222] width 15 height 15
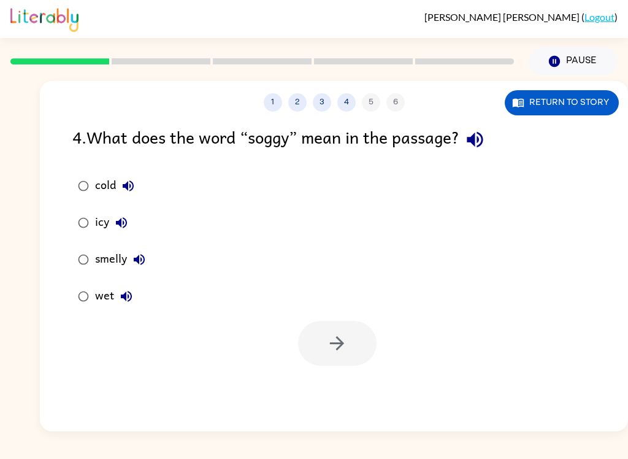
click at [146, 266] on icon "button" at bounding box center [139, 259] width 15 height 15
click at [131, 297] on icon "button" at bounding box center [126, 296] width 11 height 11
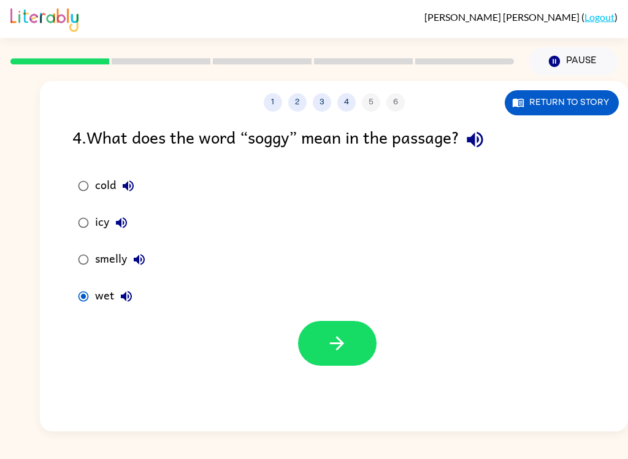
click at [324, 331] on button "button" at bounding box center [337, 343] width 79 height 45
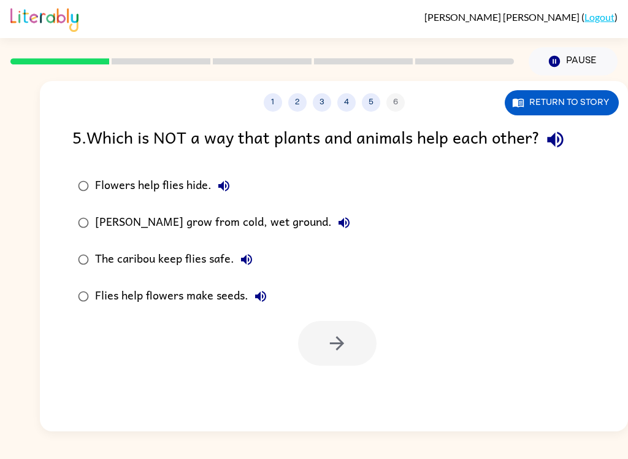
click at [222, 187] on icon "button" at bounding box center [223, 185] width 11 height 11
click at [571, 131] on button "button" at bounding box center [555, 139] width 31 height 31
click at [229, 186] on icon "button" at bounding box center [223, 185] width 11 height 11
click at [226, 177] on button "Flowers help flies hide." at bounding box center [224, 186] width 25 height 25
click at [337, 228] on icon "button" at bounding box center [344, 222] width 15 height 15
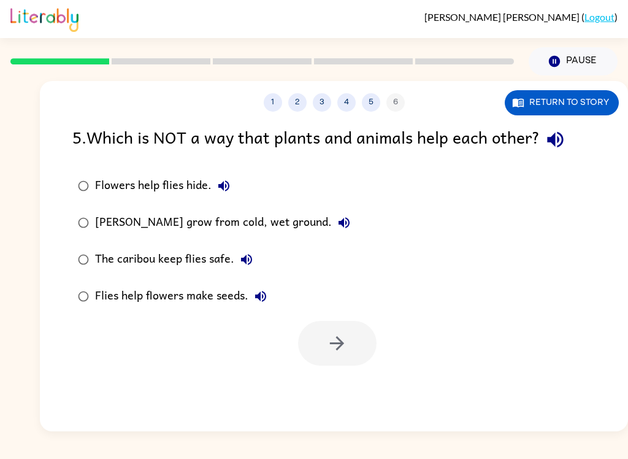
click at [250, 260] on icon "button" at bounding box center [246, 259] width 15 height 15
click at [259, 302] on icon "button" at bounding box center [260, 296] width 15 height 15
click at [250, 225] on div "[PERSON_NAME] grow from cold, wet ground." at bounding box center [225, 222] width 261 height 25
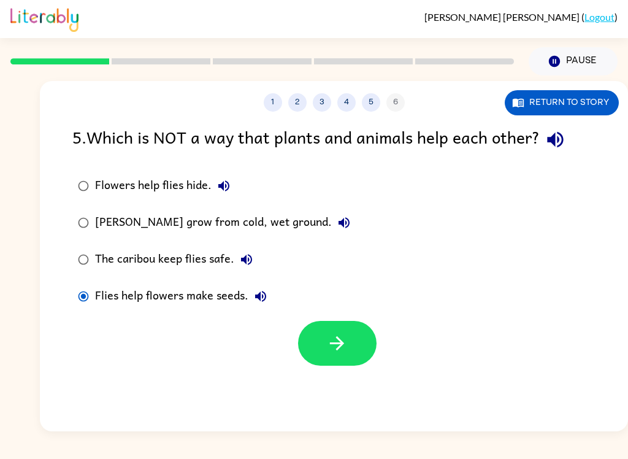
click at [317, 355] on button "button" at bounding box center [337, 343] width 79 height 45
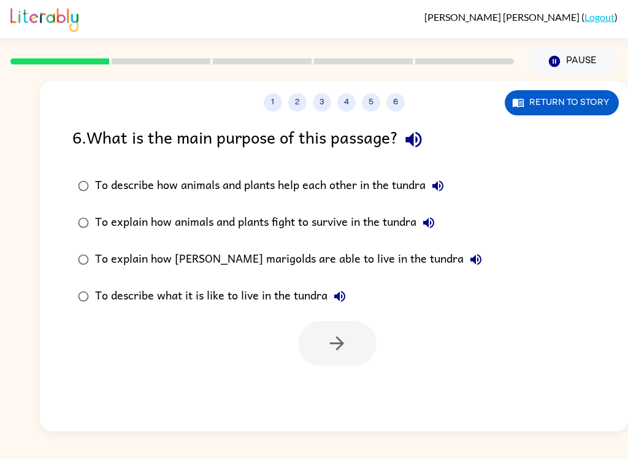
click at [434, 129] on div "6 . What is the main purpose of this passage?" at bounding box center [333, 139] width 523 height 31
click at [423, 149] on icon "button" at bounding box center [413, 139] width 21 height 21
click at [443, 182] on icon "button" at bounding box center [437, 185] width 11 height 11
click at [445, 191] on icon "button" at bounding box center [438, 185] width 15 height 15
click at [427, 215] on button "To explain how animals and plants fight to survive in the tundra" at bounding box center [428, 222] width 25 height 25
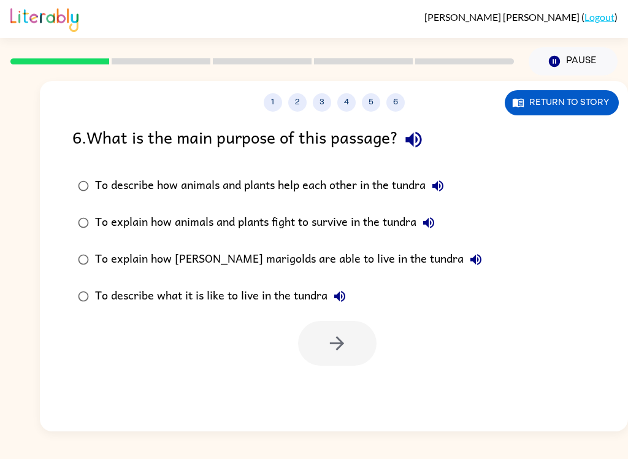
click at [434, 223] on icon "button" at bounding box center [428, 222] width 11 height 11
click at [436, 224] on icon "button" at bounding box center [428, 222] width 15 height 15
click at [464, 268] on button "To explain how [PERSON_NAME] marigolds are able to live in the tundra" at bounding box center [476, 259] width 25 height 25
click at [348, 297] on button "To describe what it is like to live in the tundra" at bounding box center [340, 296] width 25 height 25
click at [340, 299] on icon "button" at bounding box center [339, 296] width 11 height 11
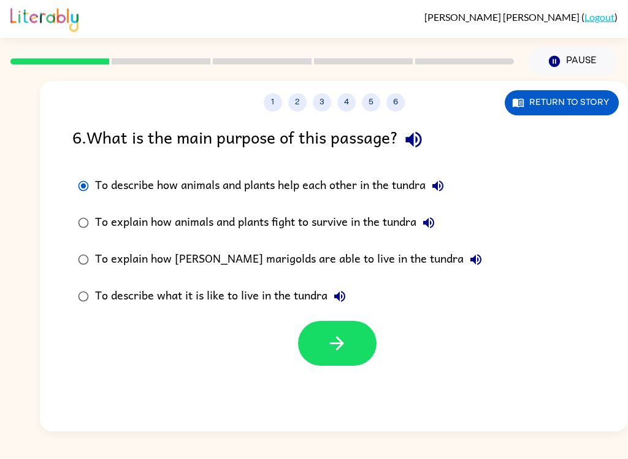
click at [334, 358] on button "button" at bounding box center [337, 343] width 79 height 45
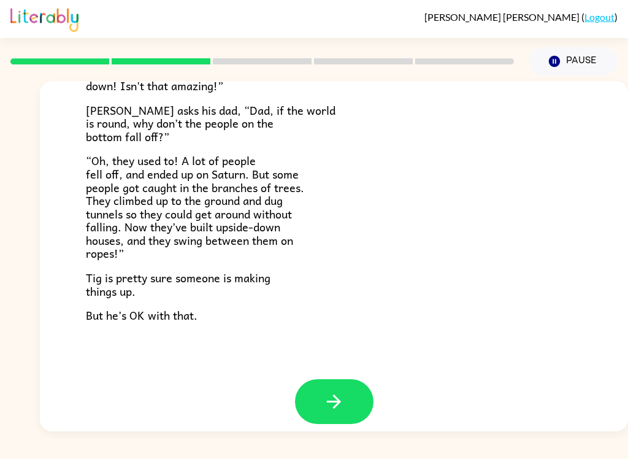
scroll to position [345, 0]
click at [343, 403] on button "button" at bounding box center [334, 402] width 79 height 45
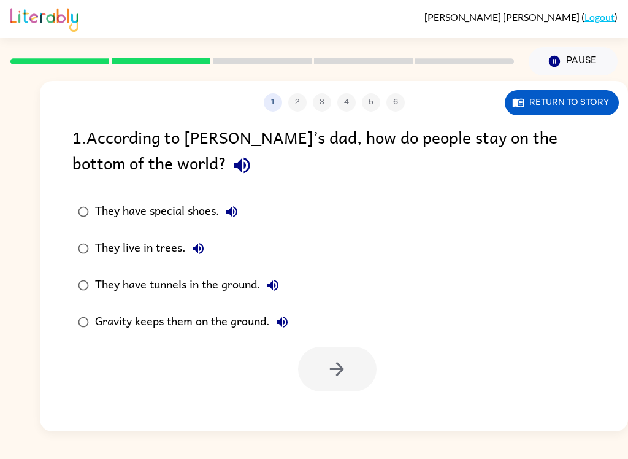
click at [255, 400] on div "1 2 3 4 5 6 Return to story 1 . According to Tig’s dad, how do people stay on t…" at bounding box center [334, 256] width 588 height 350
click at [75, 270] on label "They have tunnels in the ground." at bounding box center [183, 285] width 235 height 37
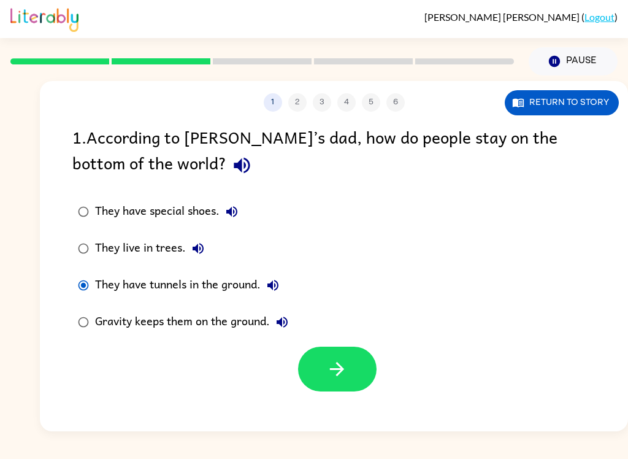
click at [324, 358] on button "button" at bounding box center [337, 369] width 79 height 45
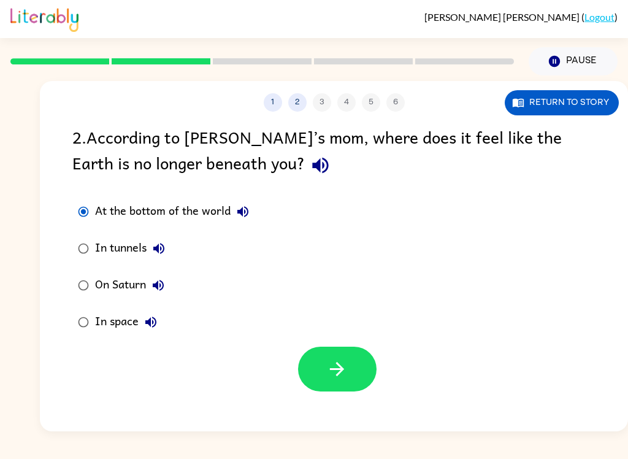
click at [354, 378] on button "button" at bounding box center [337, 369] width 79 height 45
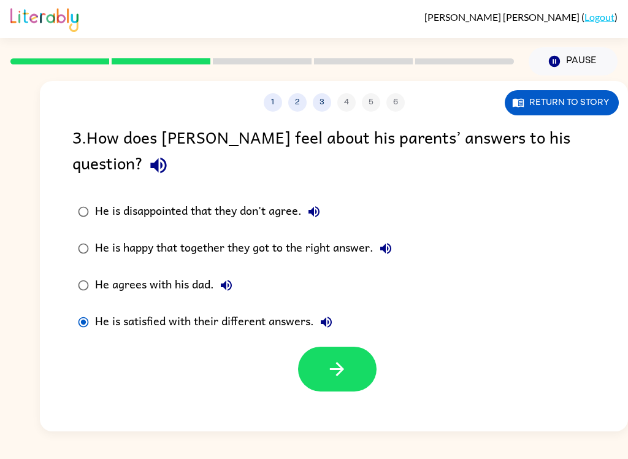
click at [344, 358] on button "button" at bounding box center [337, 369] width 79 height 45
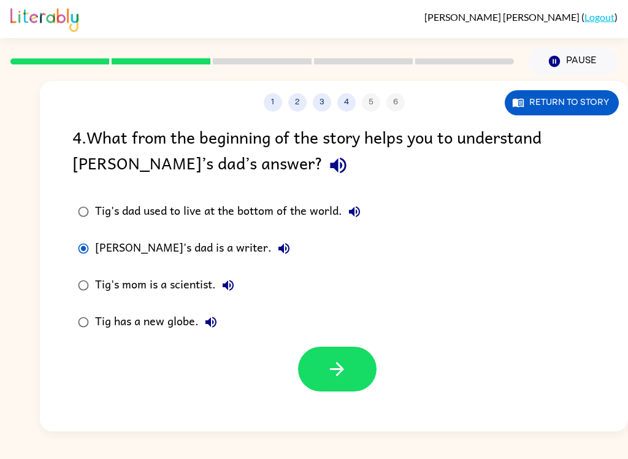
click at [343, 383] on button "button" at bounding box center [337, 369] width 79 height 45
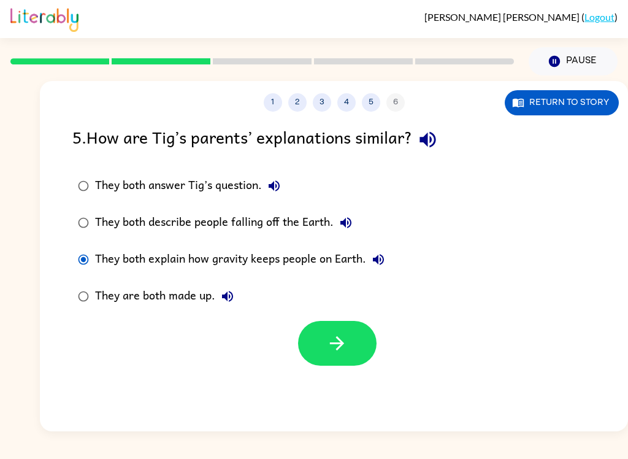
click at [366, 348] on button "button" at bounding box center [337, 343] width 79 height 45
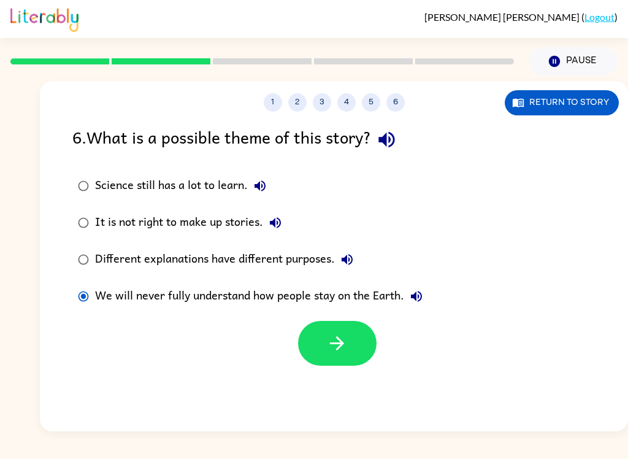
click at [347, 355] on button "button" at bounding box center [337, 343] width 79 height 45
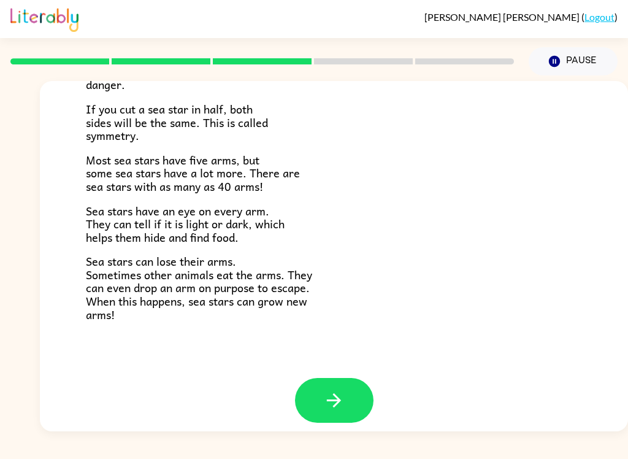
scroll to position [343, 0]
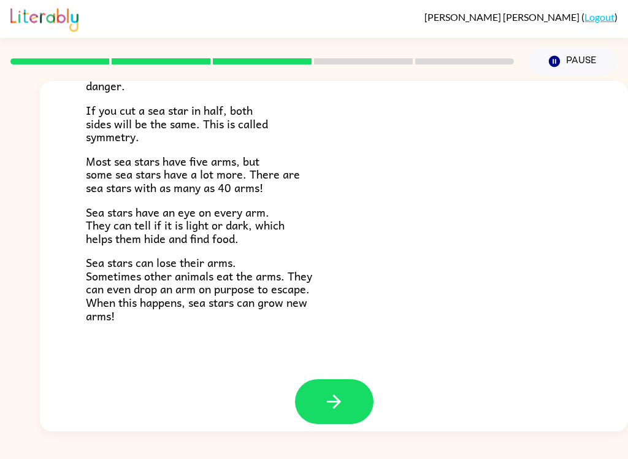
click at [345, 408] on button "button" at bounding box center [334, 401] width 79 height 45
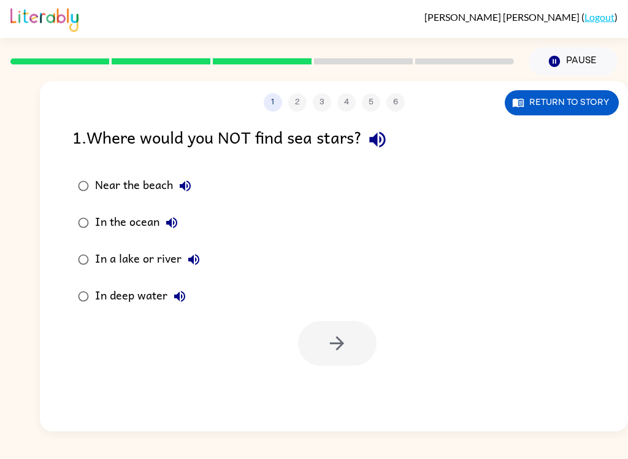
scroll to position [0, 0]
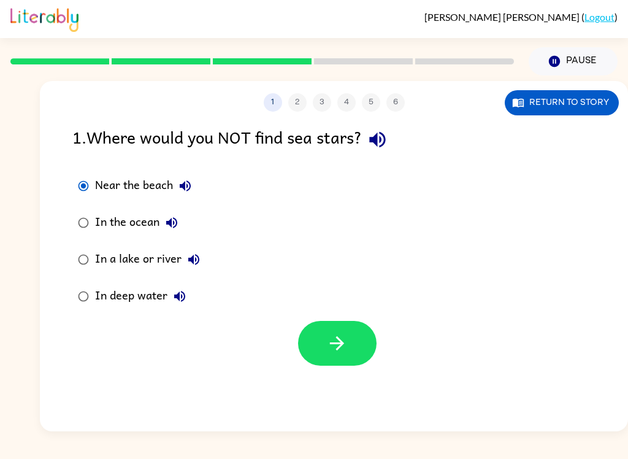
click at [331, 350] on icon "button" at bounding box center [336, 342] width 21 height 21
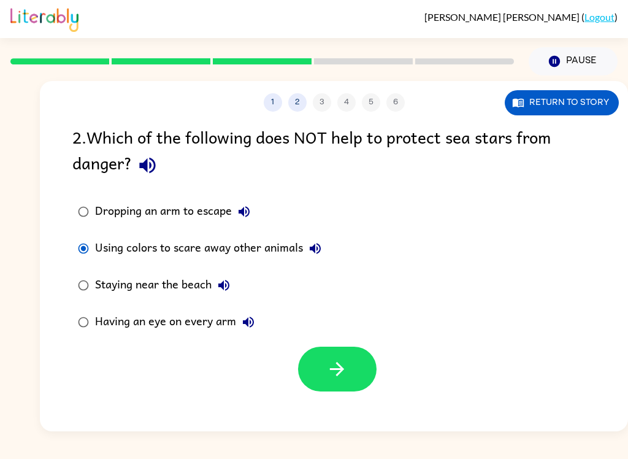
click at [361, 385] on button "button" at bounding box center [337, 369] width 79 height 45
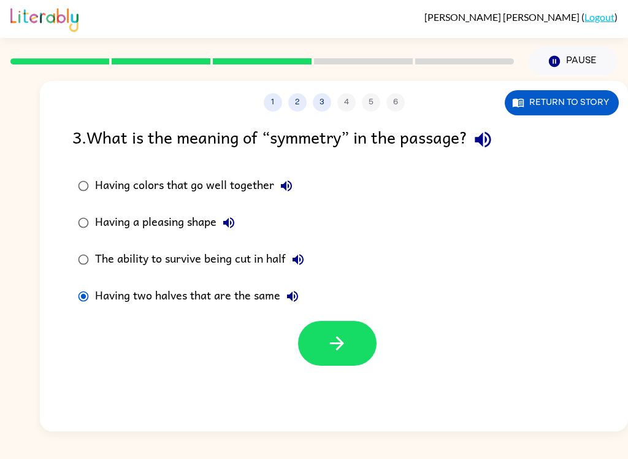
click at [323, 331] on button "button" at bounding box center [337, 343] width 79 height 45
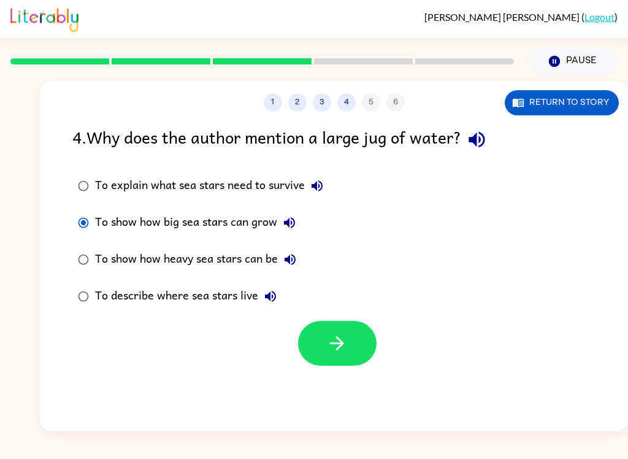
click at [361, 363] on button "button" at bounding box center [337, 343] width 79 height 45
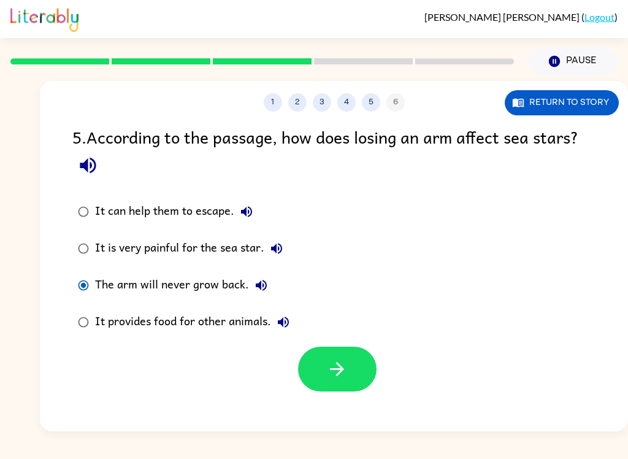
click at [330, 374] on icon "button" at bounding box center [336, 368] width 21 height 21
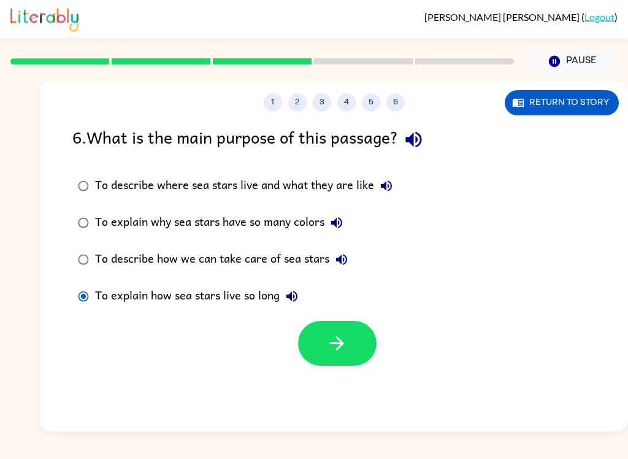
click at [340, 359] on button "button" at bounding box center [337, 343] width 79 height 45
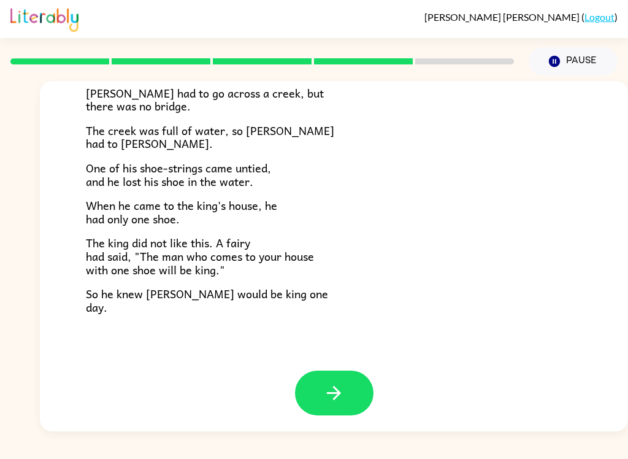
scroll to position [204, 0]
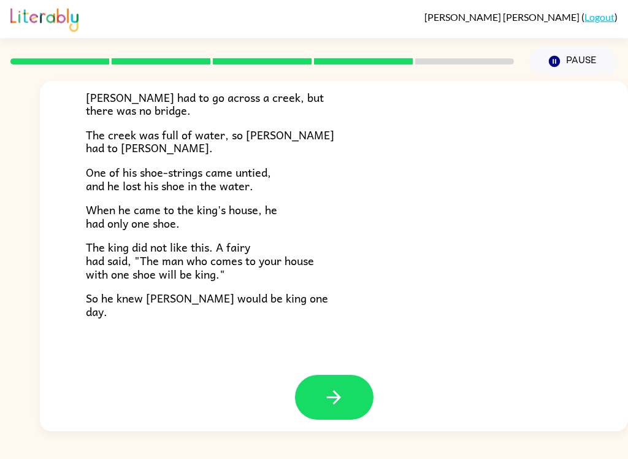
click at [338, 401] on icon "button" at bounding box center [333, 396] width 21 height 21
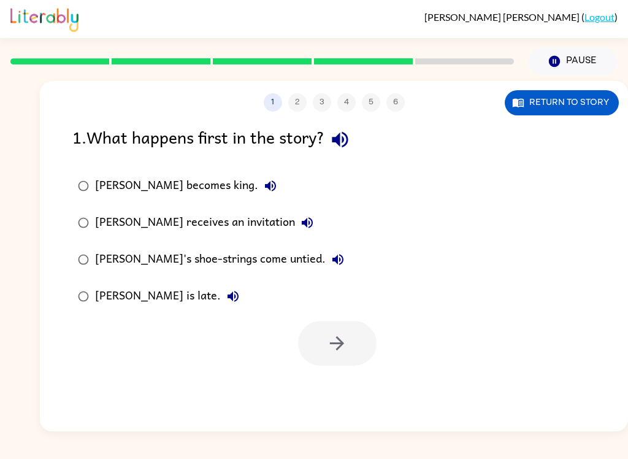
click at [87, 171] on label "[PERSON_NAME] becomes king." at bounding box center [211, 185] width 291 height 37
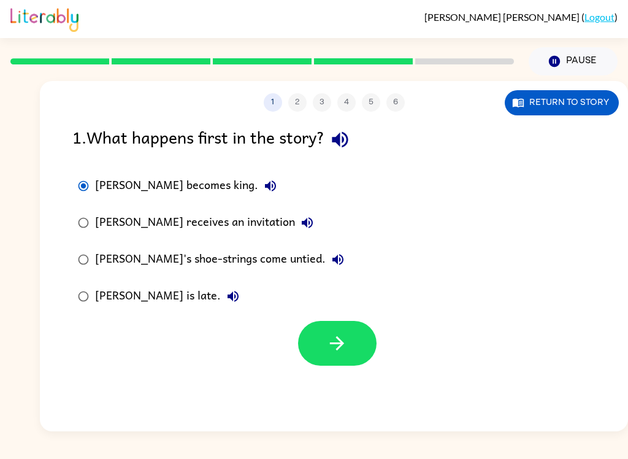
click at [353, 358] on button "button" at bounding box center [337, 343] width 79 height 45
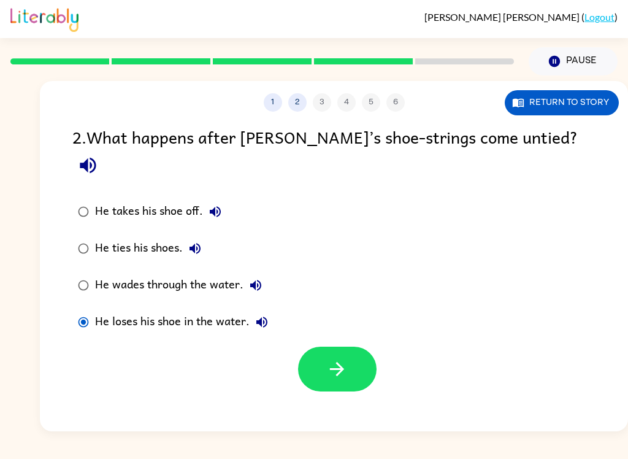
click at [307, 350] on button "button" at bounding box center [337, 369] width 79 height 45
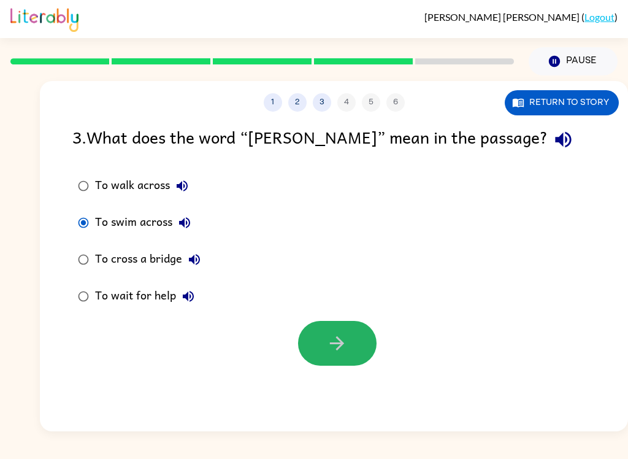
click at [332, 340] on icon "button" at bounding box center [336, 342] width 21 height 21
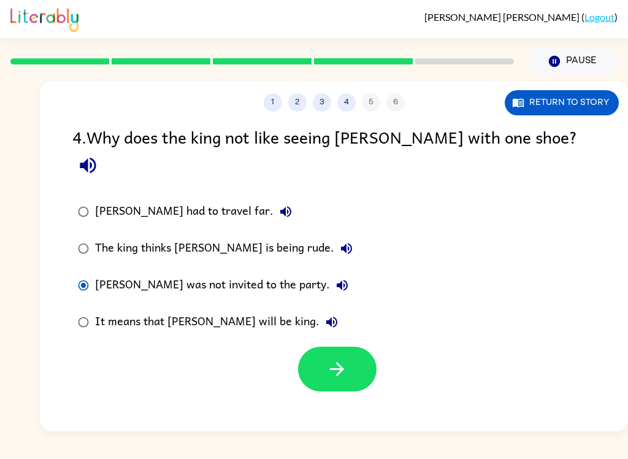
click at [354, 347] on button "button" at bounding box center [337, 369] width 79 height 45
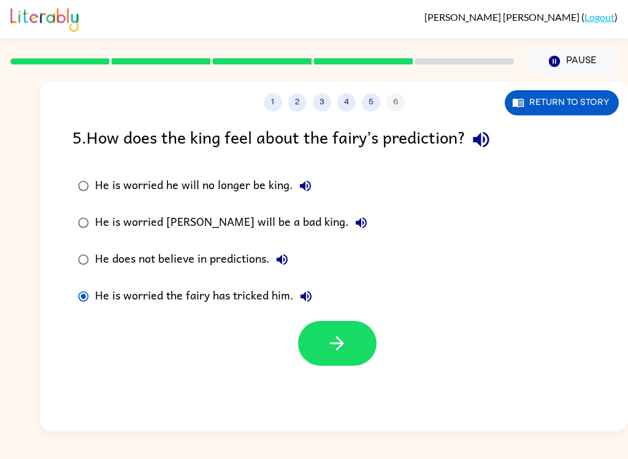
click at [331, 350] on icon "button" at bounding box center [336, 342] width 21 height 21
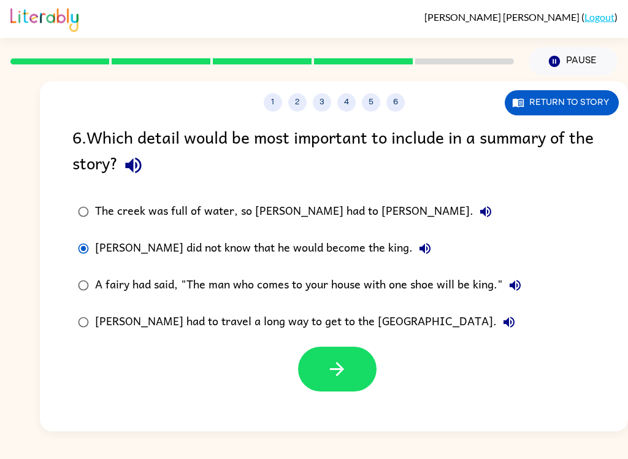
click at [328, 358] on button "button" at bounding box center [337, 369] width 79 height 45
